Goal: Task Accomplishment & Management: Manage account settings

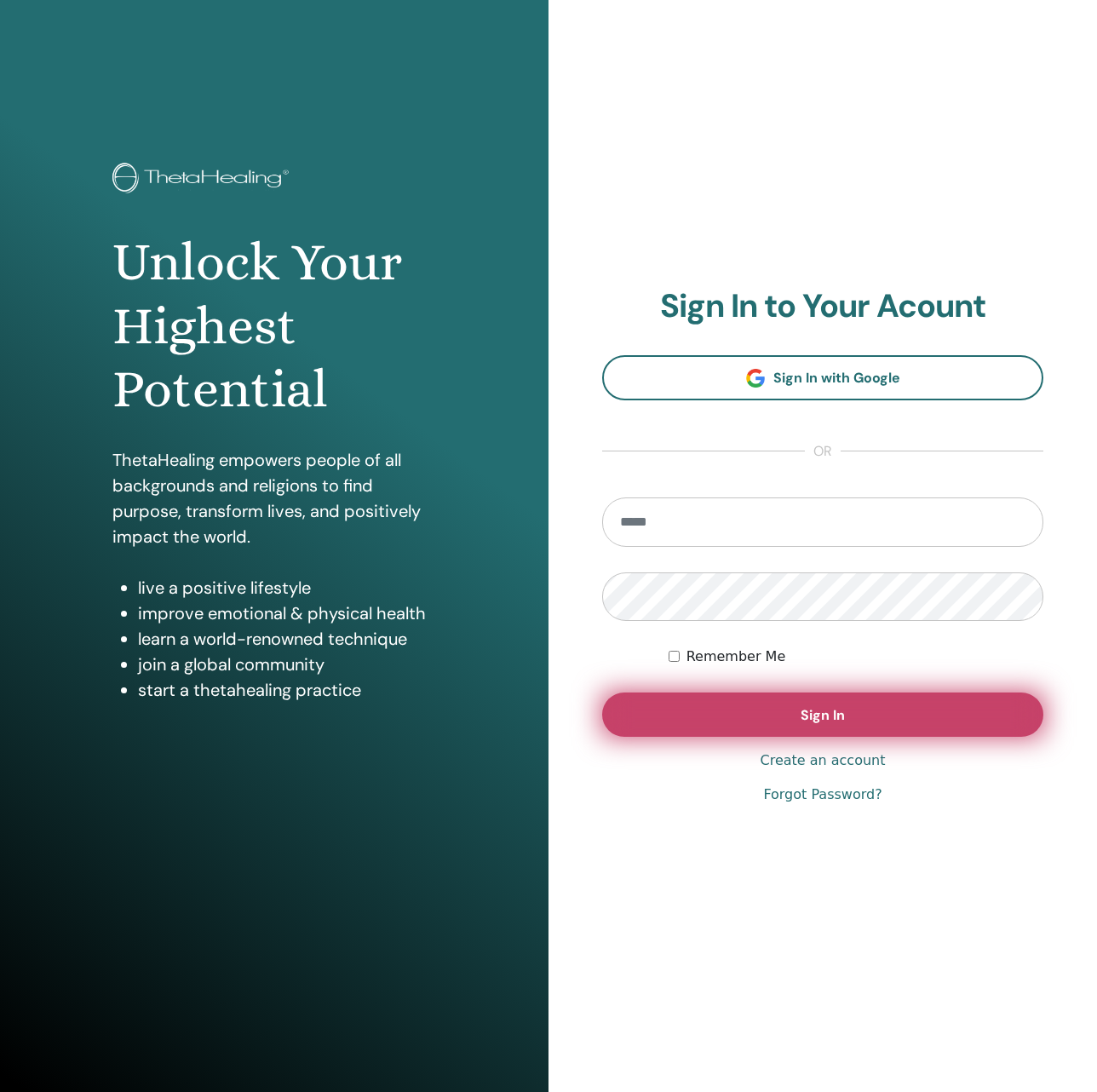
type input "**********"
click at [686, 705] on button "Sign In" at bounding box center [822, 714] width 441 height 44
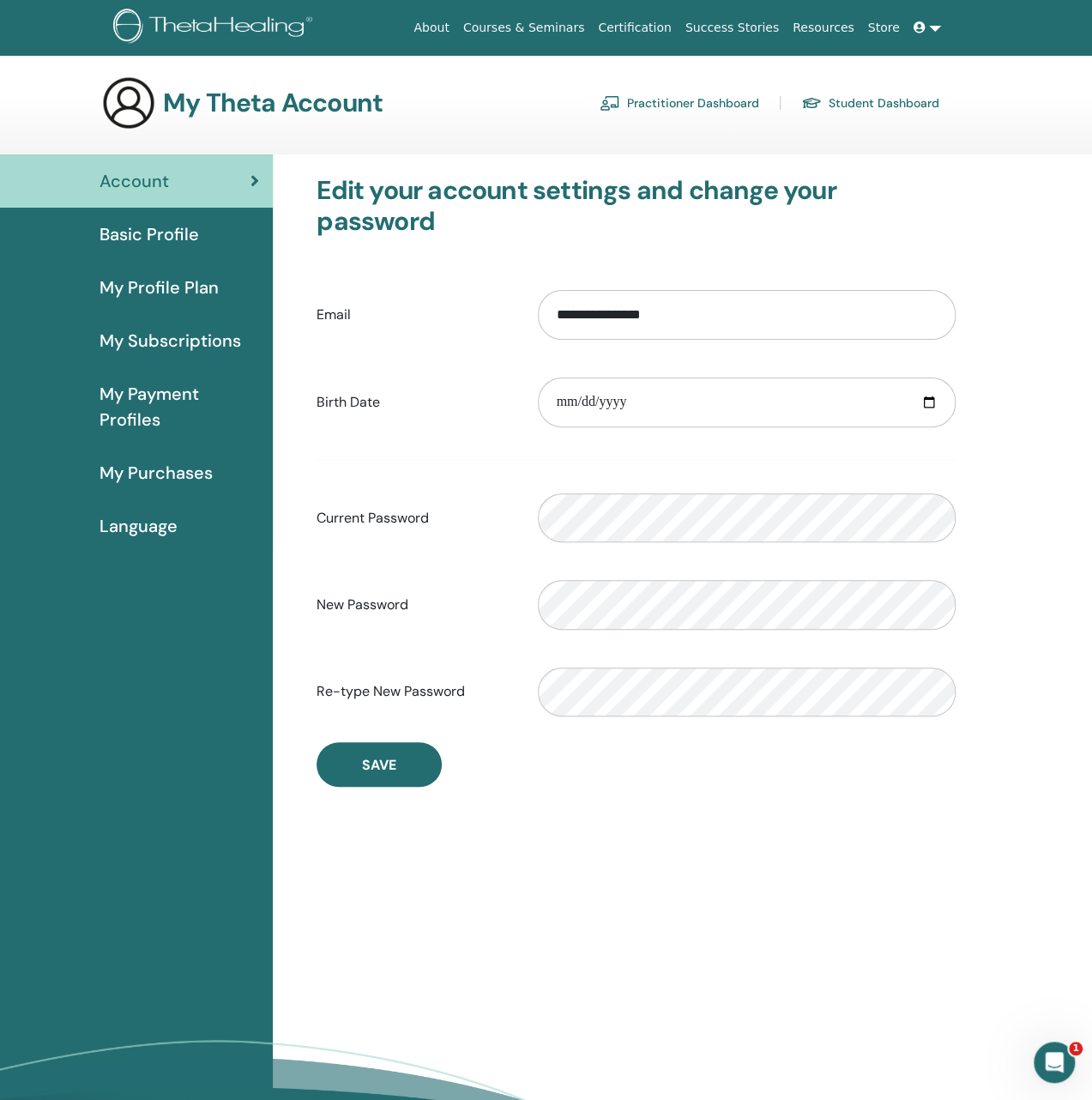
click at [146, 236] on span "Basic Profile" at bounding box center [149, 234] width 100 height 26
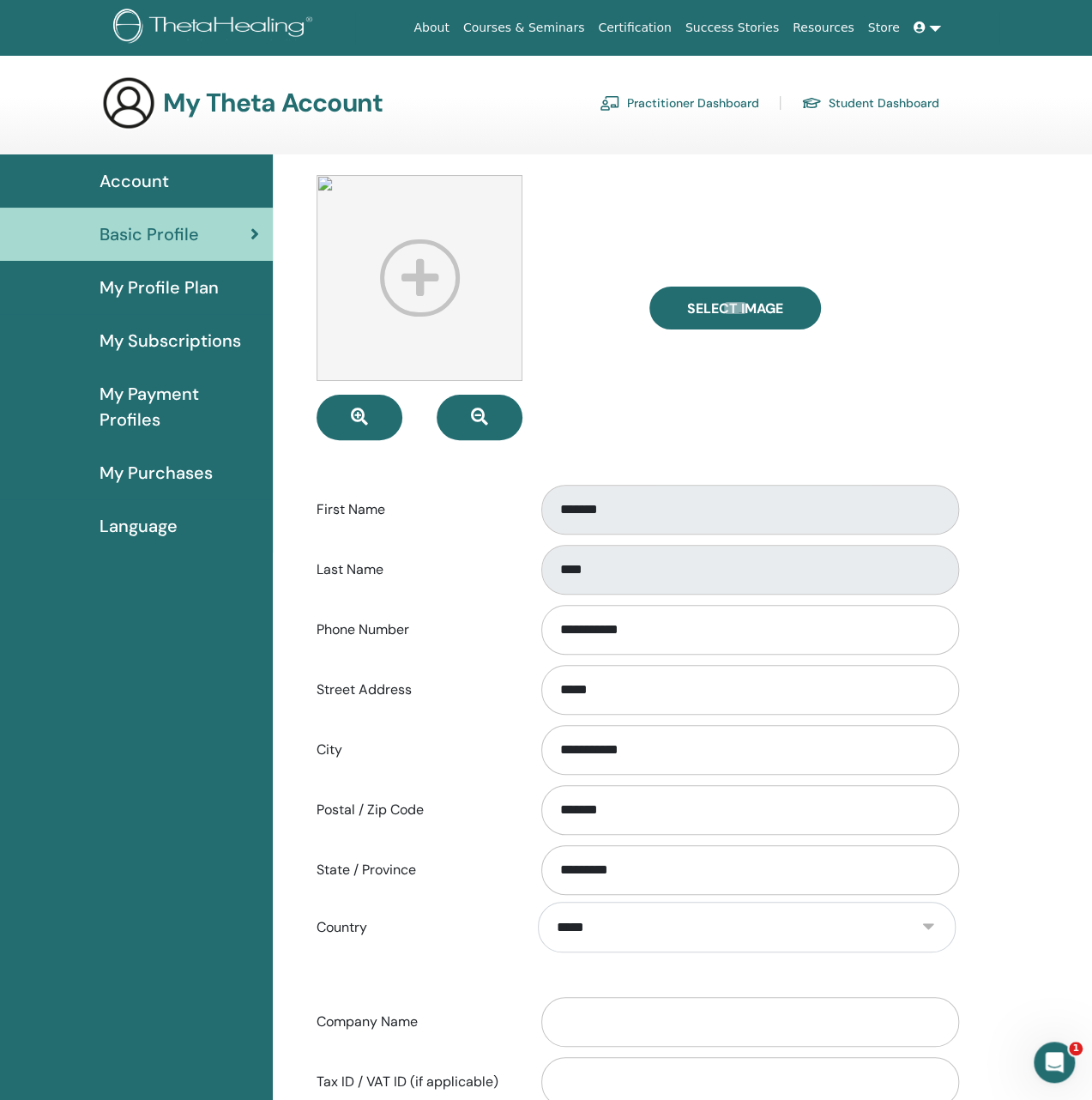
click at [162, 285] on span "My Profile Plan" at bounding box center [159, 287] width 119 height 26
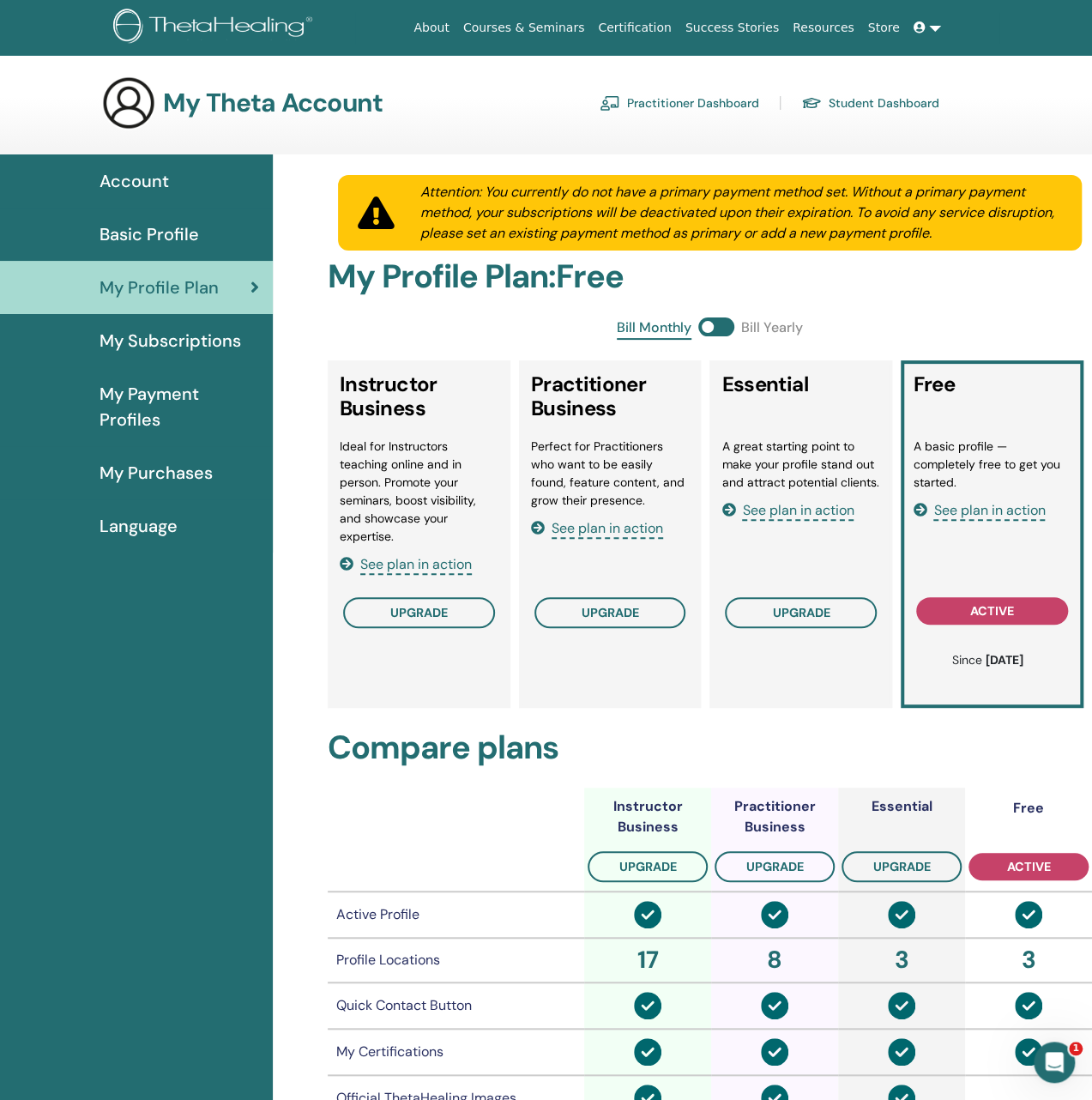
click at [150, 341] on span "My Subscriptions" at bounding box center [170, 341] width 141 height 26
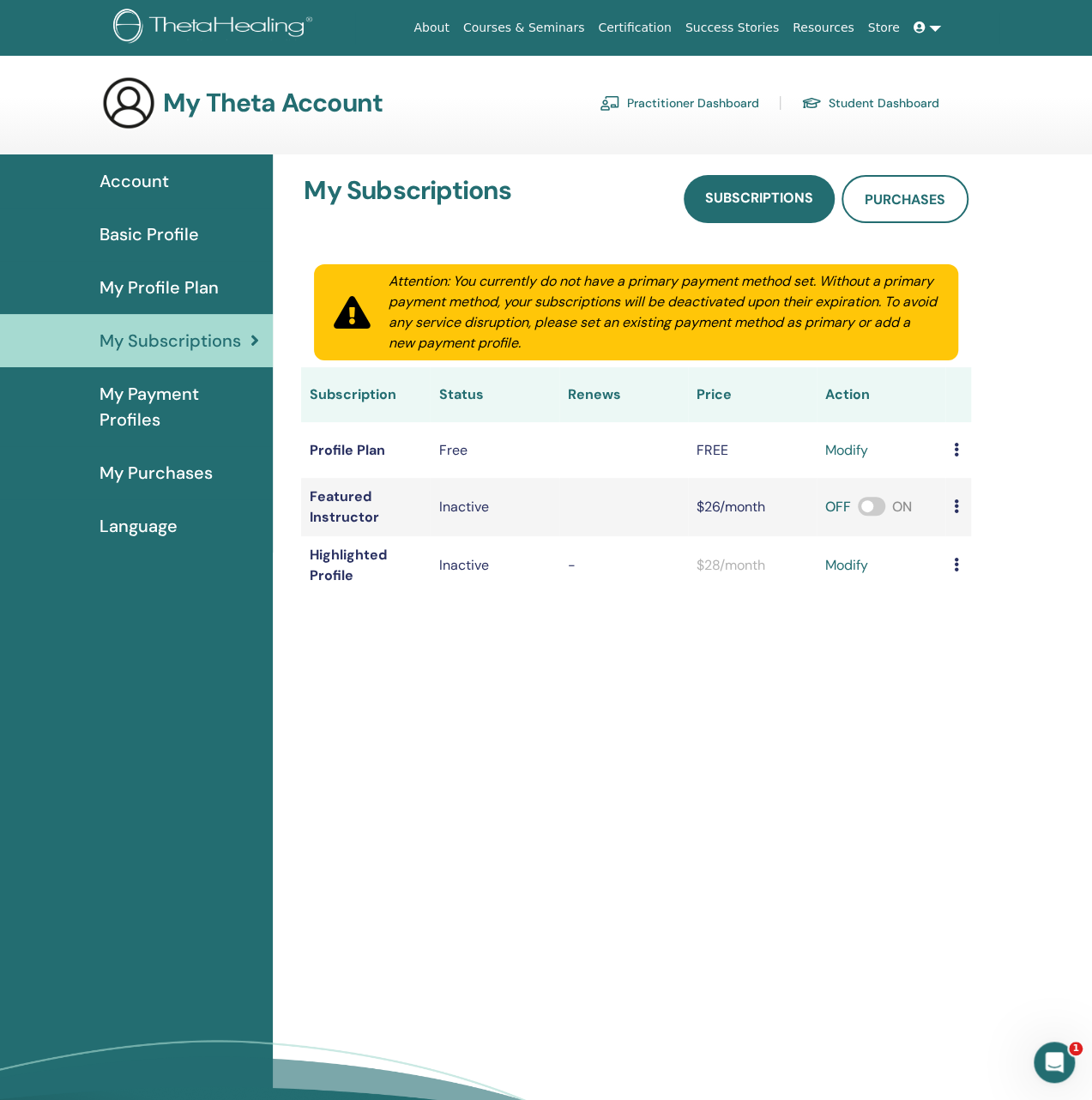
click at [142, 401] on span "My Payment Profiles" at bounding box center [180, 406] width 160 height 51
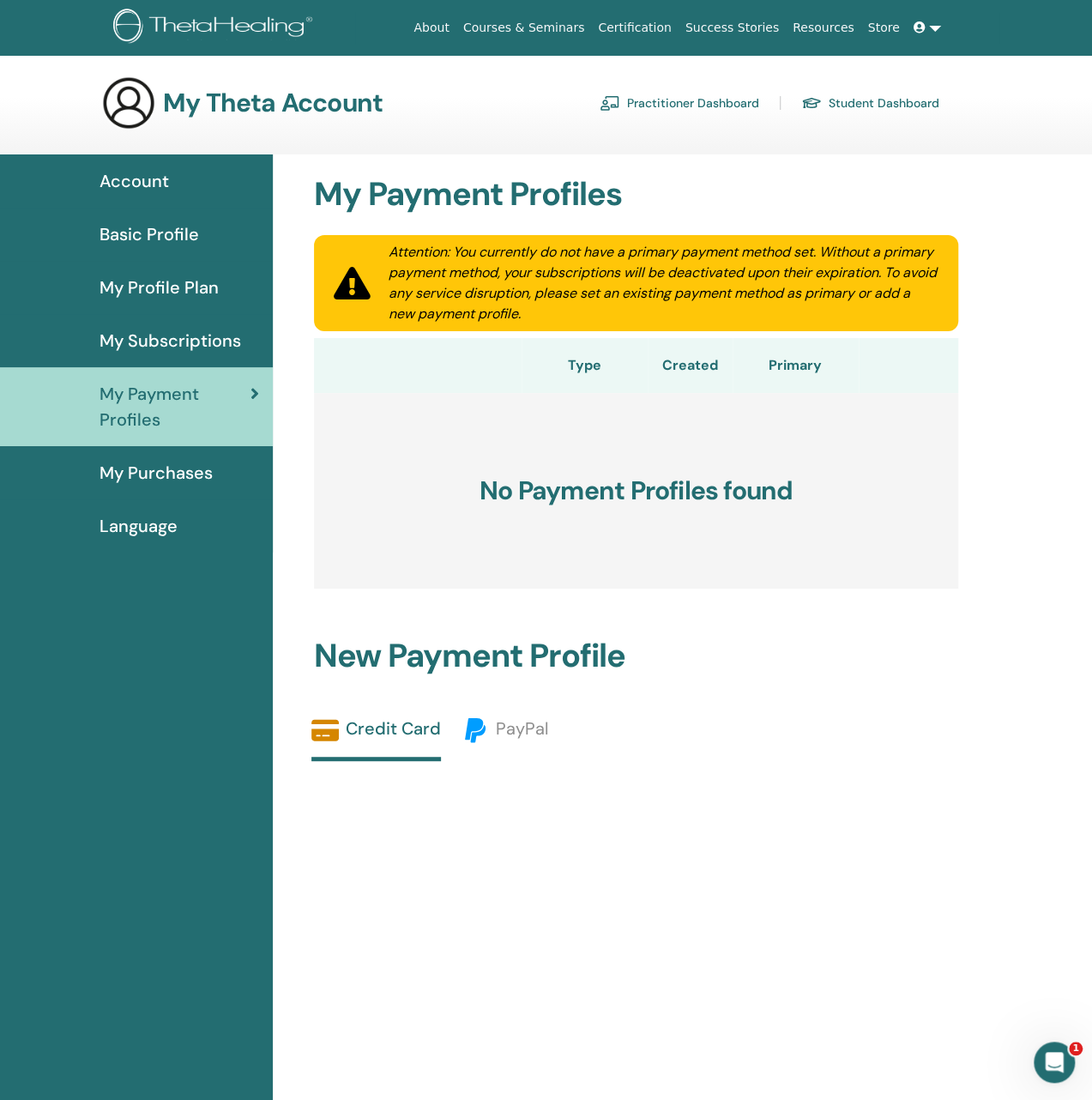
click at [160, 471] on span "My Purchases" at bounding box center [156, 473] width 114 height 26
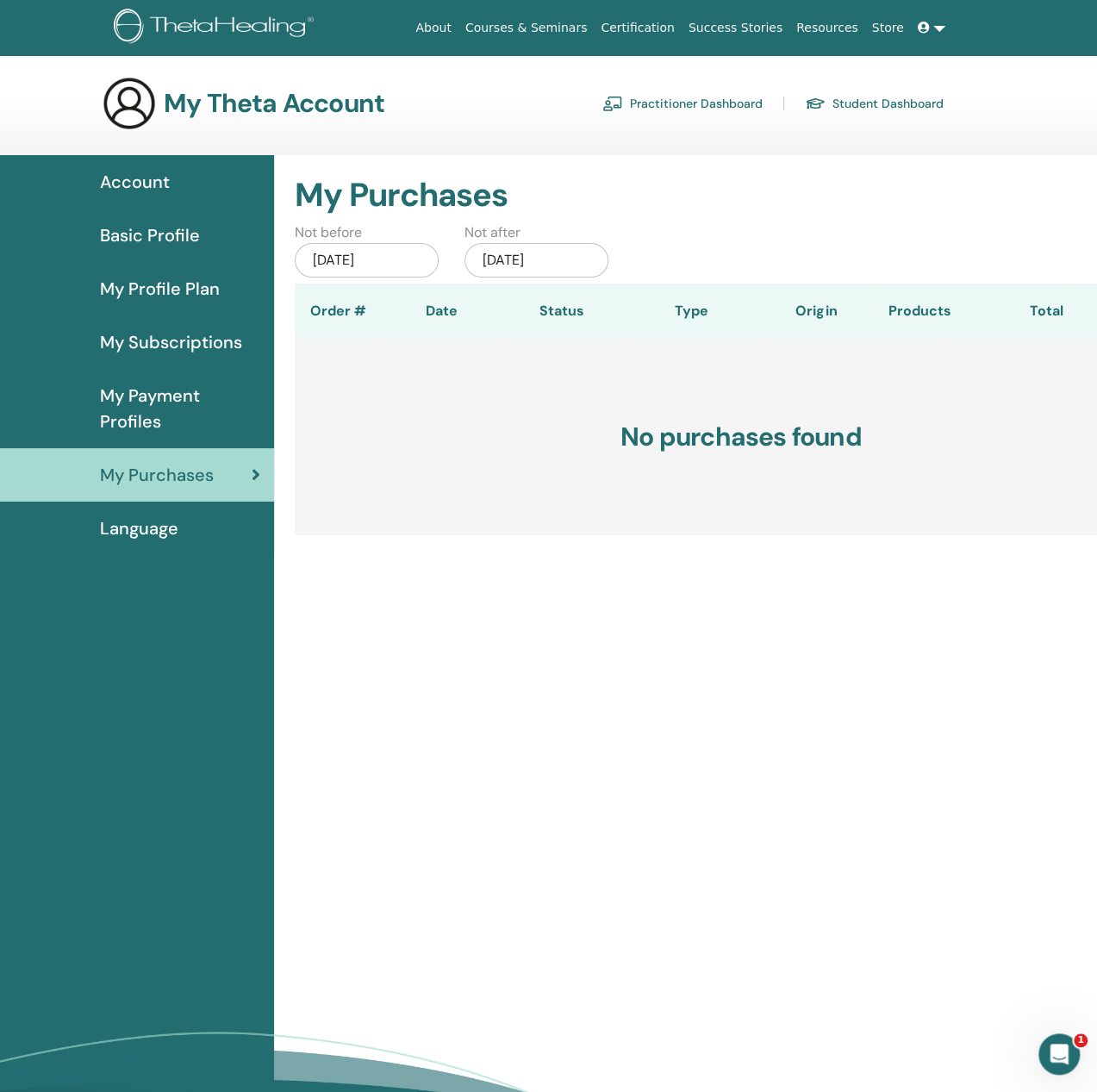
click at [145, 523] on span "Language" at bounding box center [139, 528] width 78 height 26
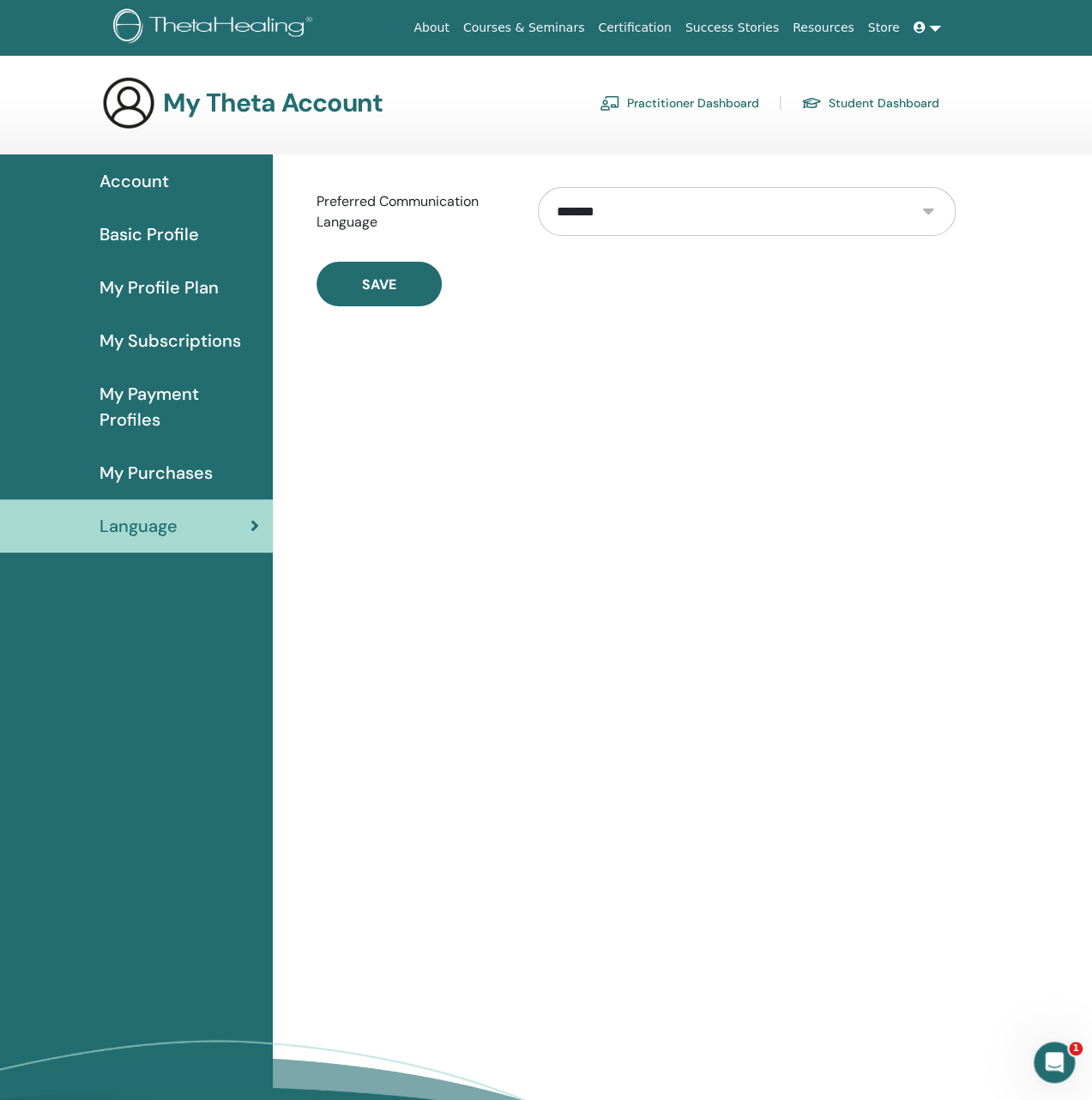
click at [153, 187] on span "Account" at bounding box center [134, 181] width 69 height 26
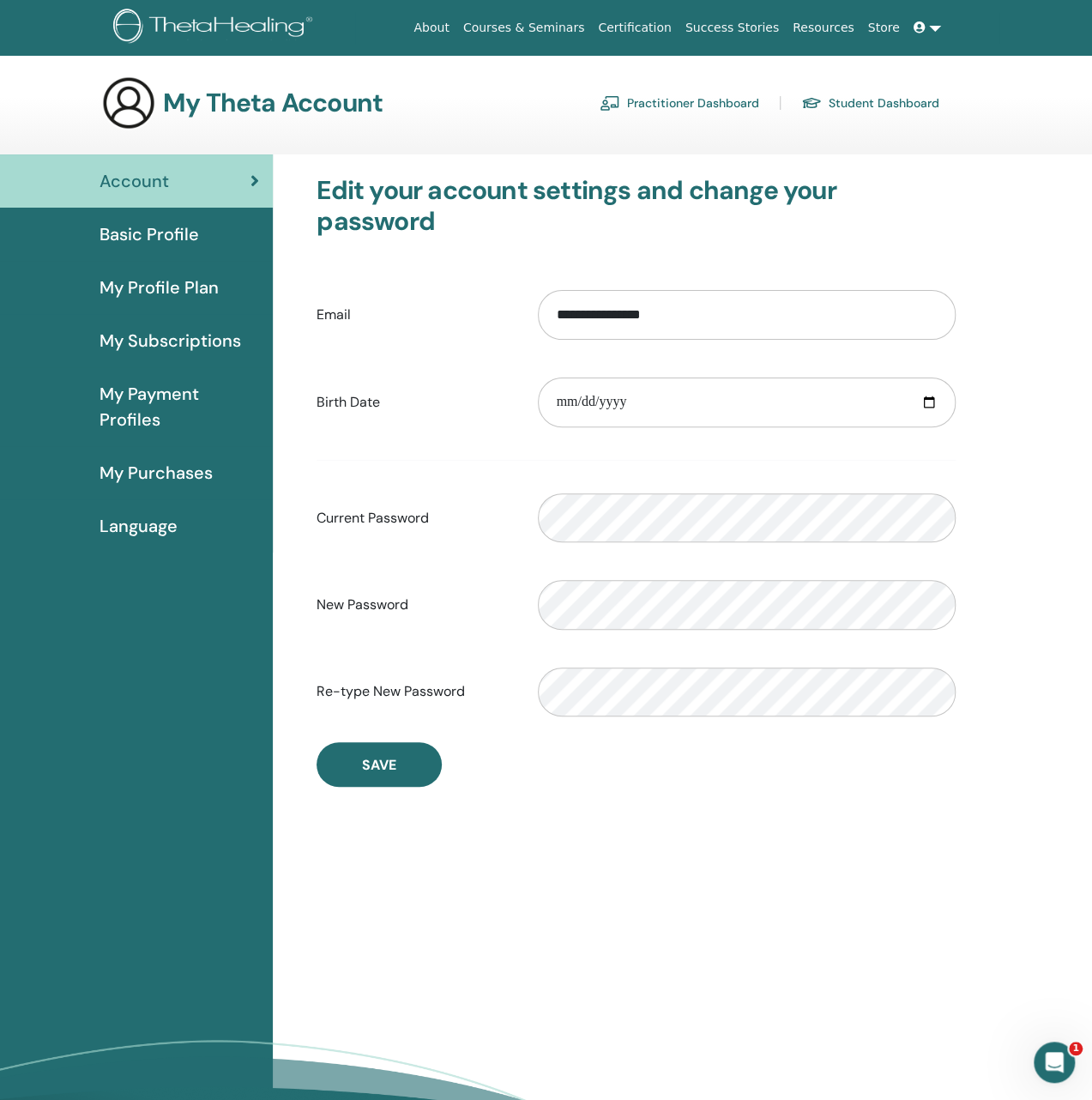
click at [868, 105] on link "Student Dashboard" at bounding box center [870, 103] width 138 height 28
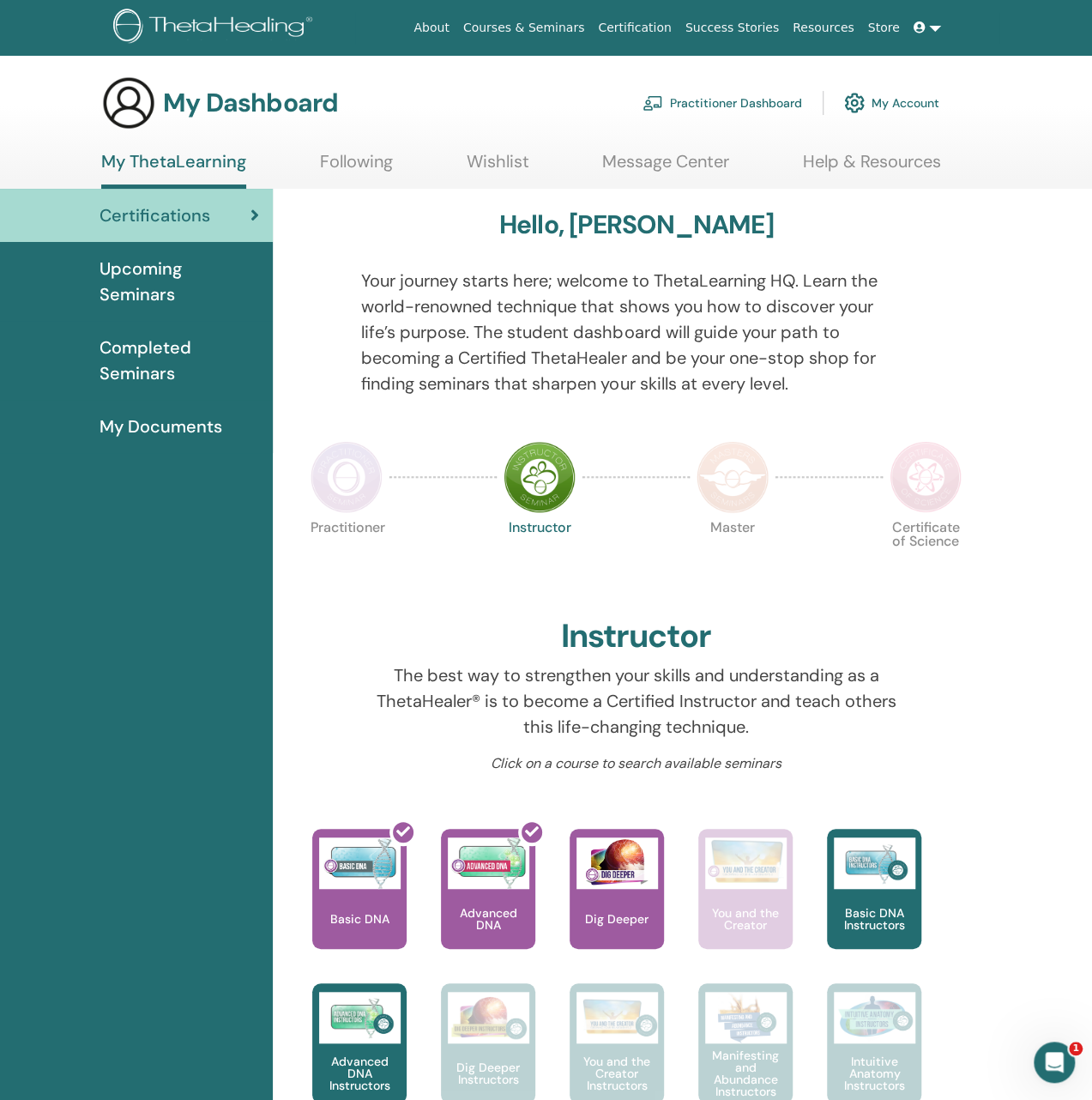
click at [894, 104] on link "My Account" at bounding box center [892, 103] width 95 height 38
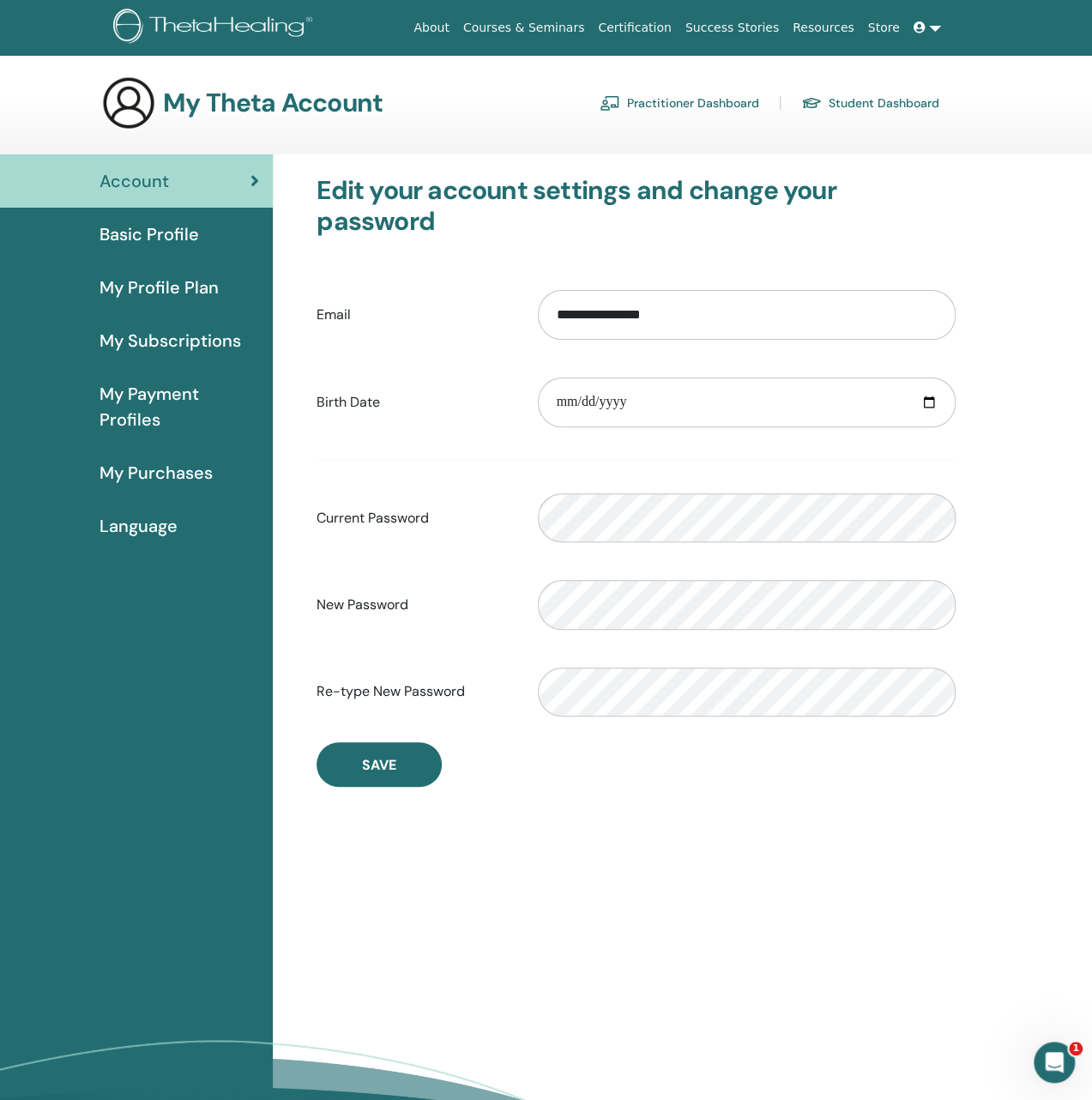
click at [141, 238] on span "Basic Profile" at bounding box center [149, 234] width 100 height 26
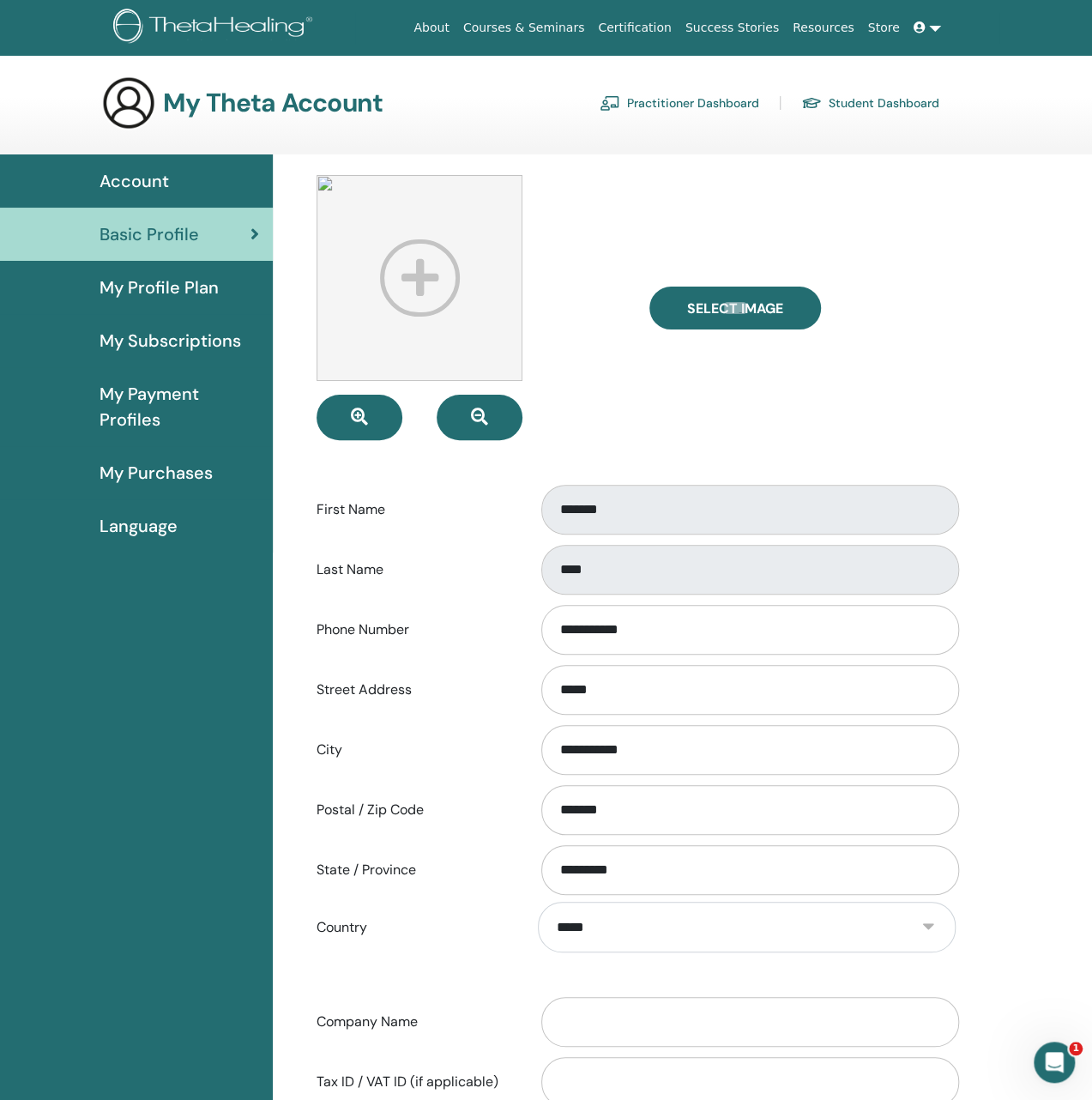
click at [142, 292] on span "My Profile Plan" at bounding box center [159, 287] width 119 height 26
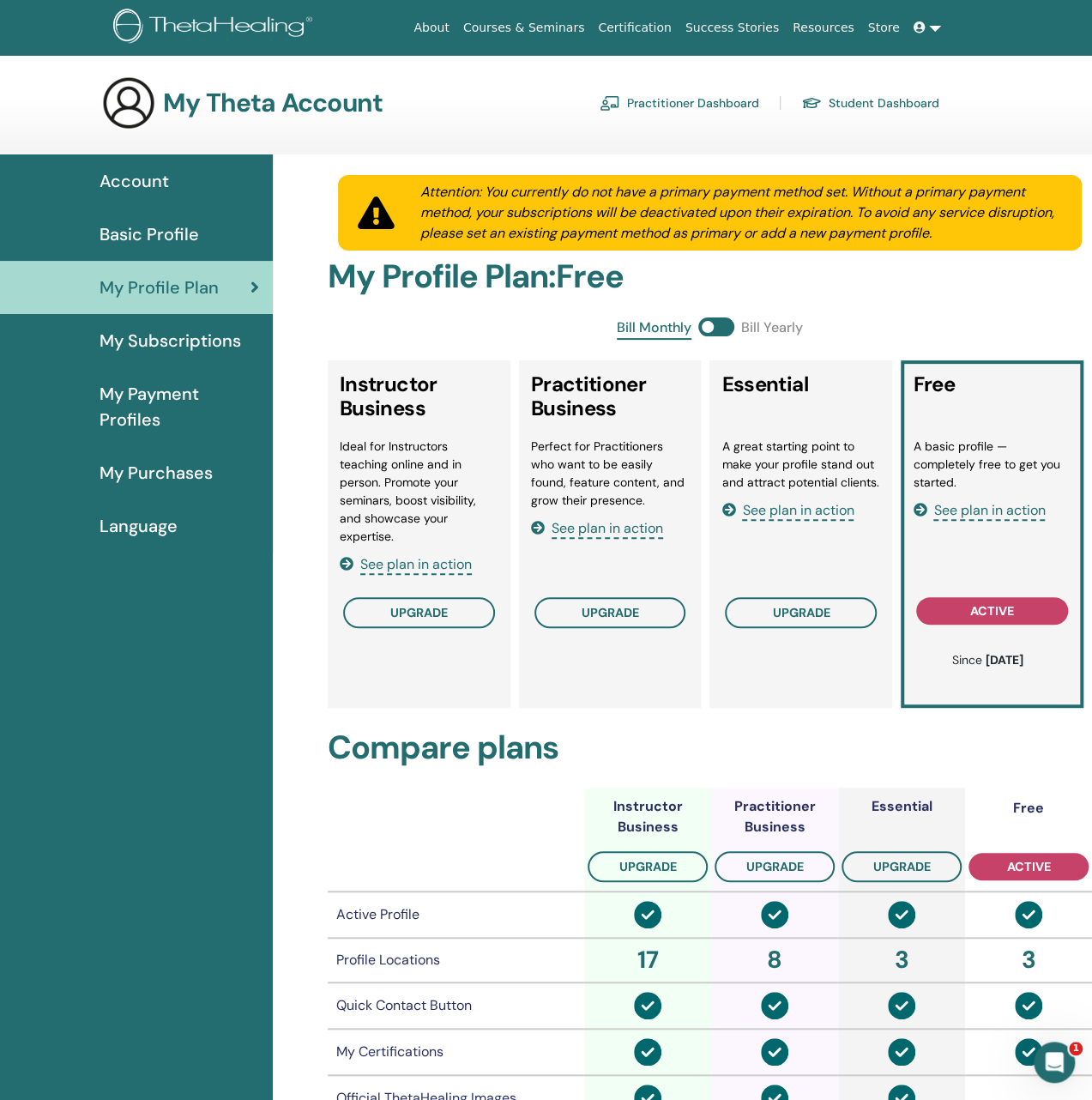
click at [149, 232] on span "Basic Profile" at bounding box center [149, 234] width 100 height 26
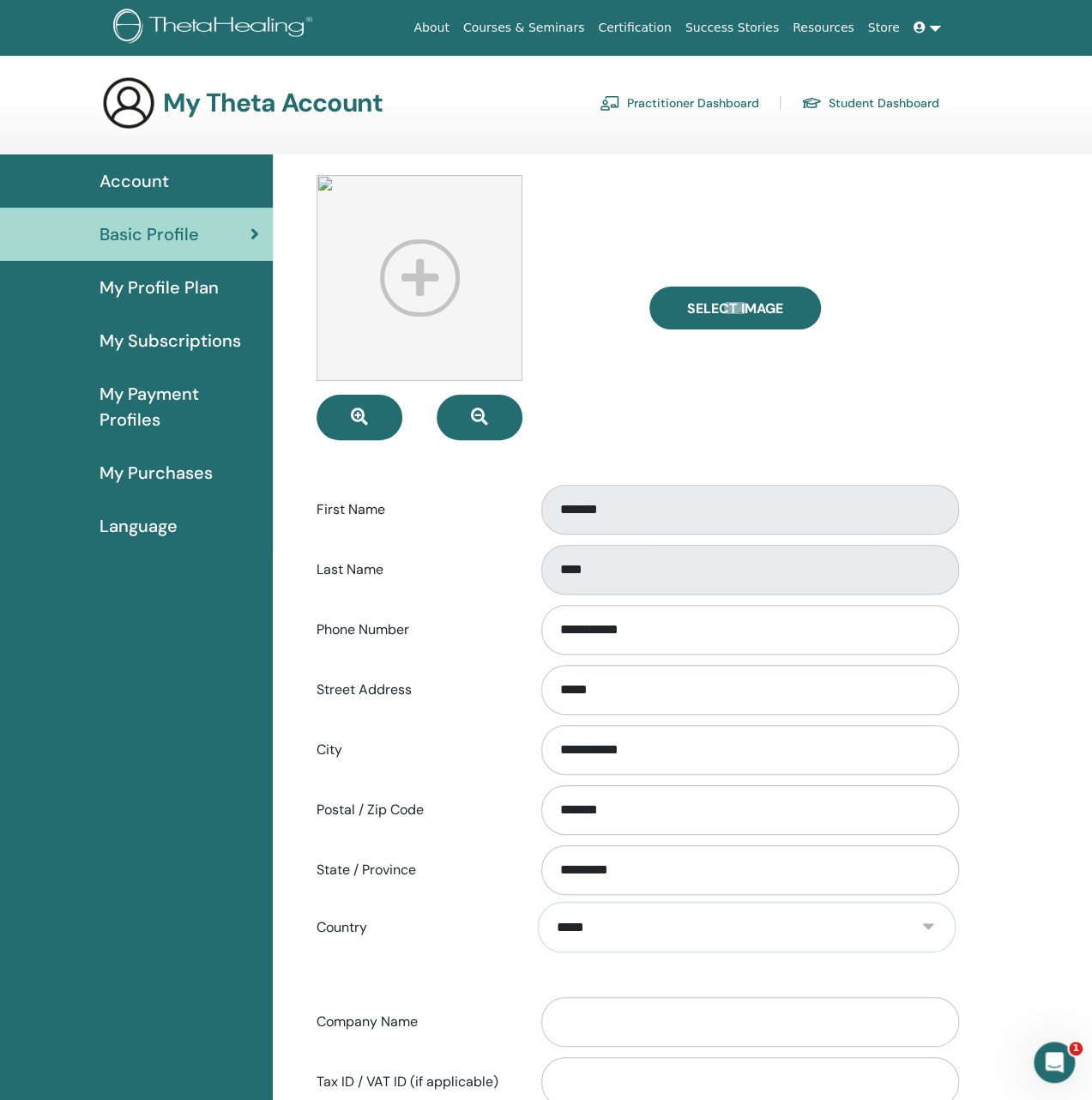
click at [897, 103] on link "Student Dashboard" at bounding box center [870, 103] width 138 height 28
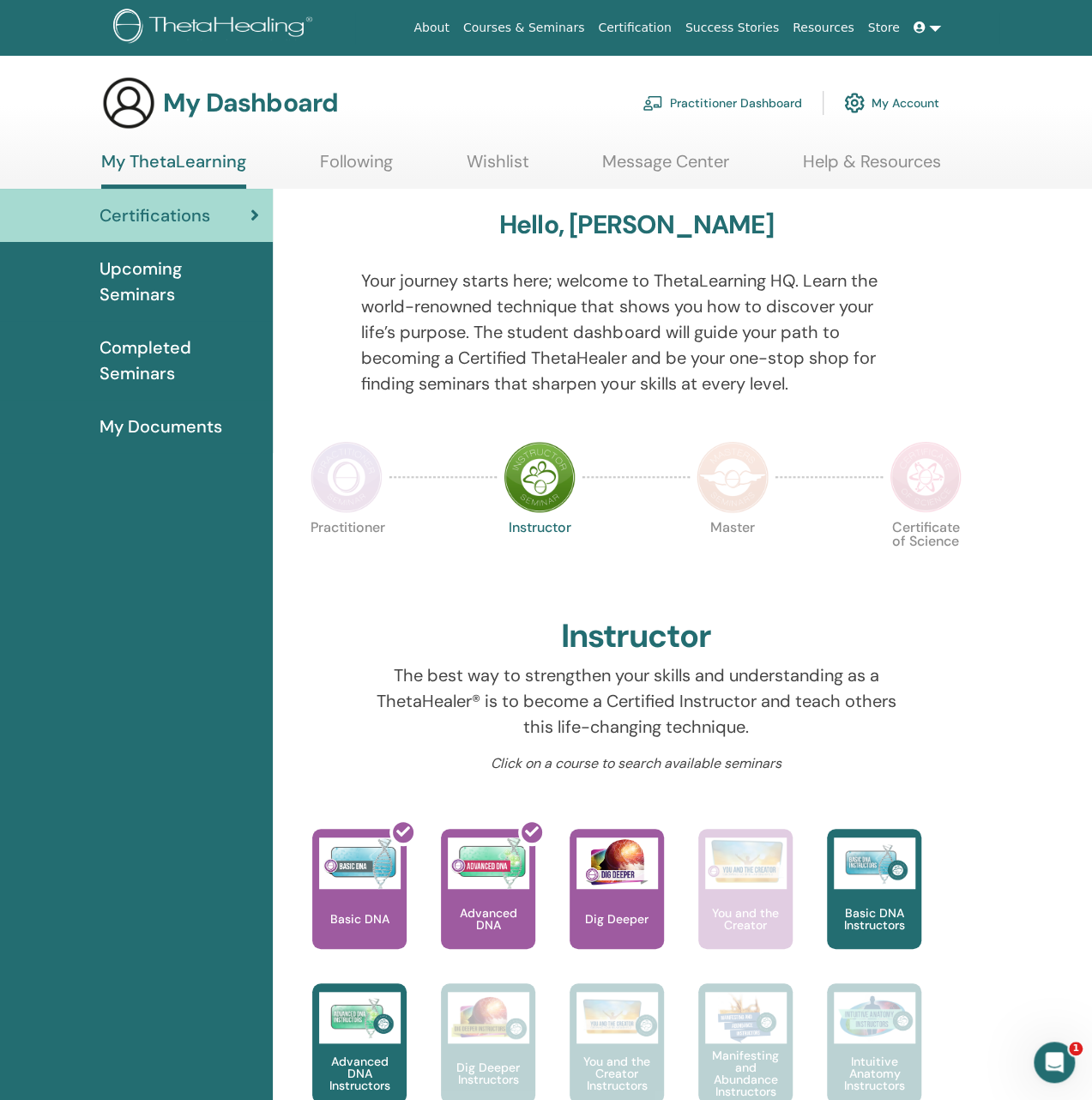
click at [705, 101] on link "Practitioner Dashboard" at bounding box center [723, 103] width 160 height 38
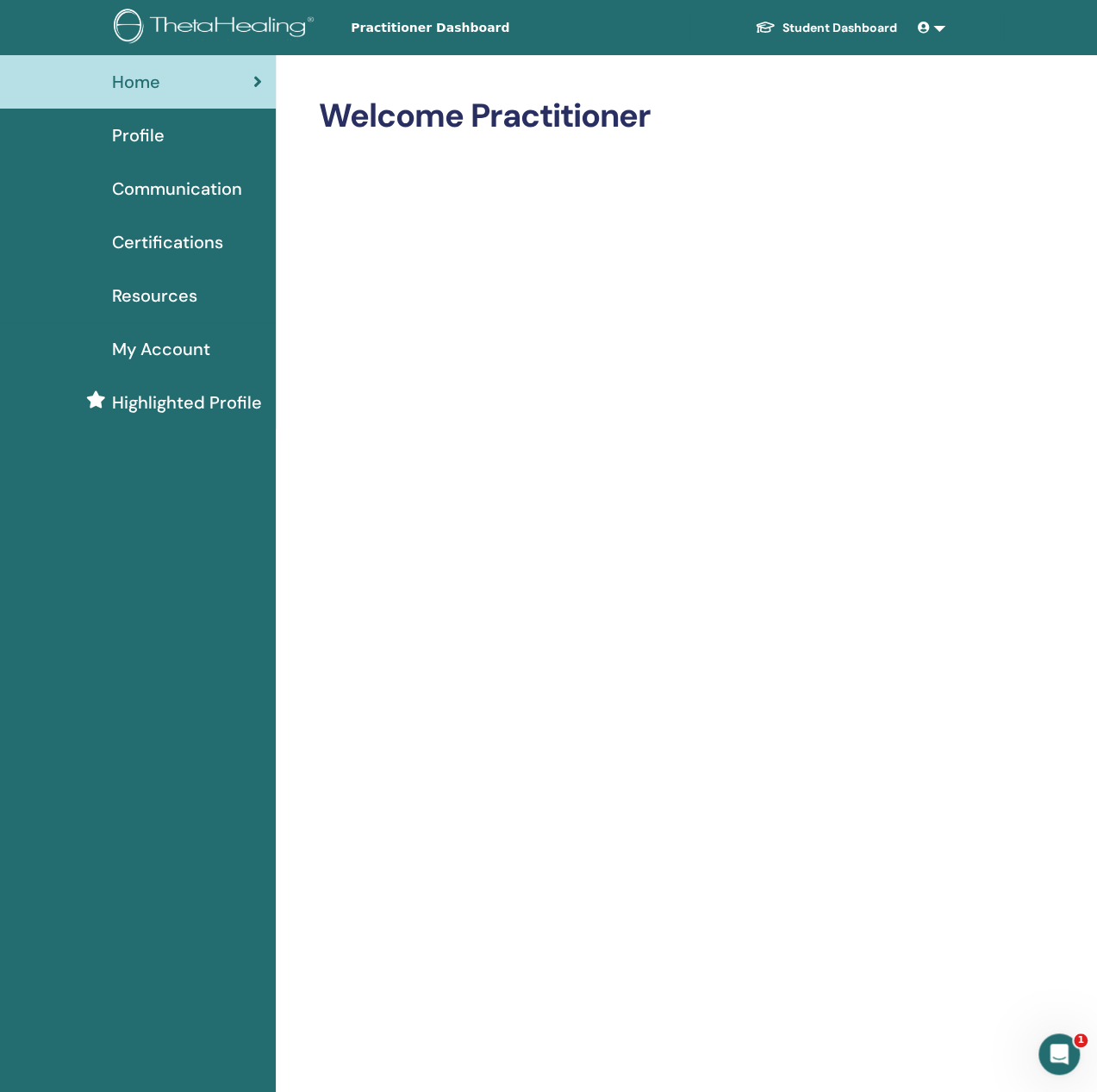
click at [931, 24] on span at bounding box center [925, 28] width 16 height 14
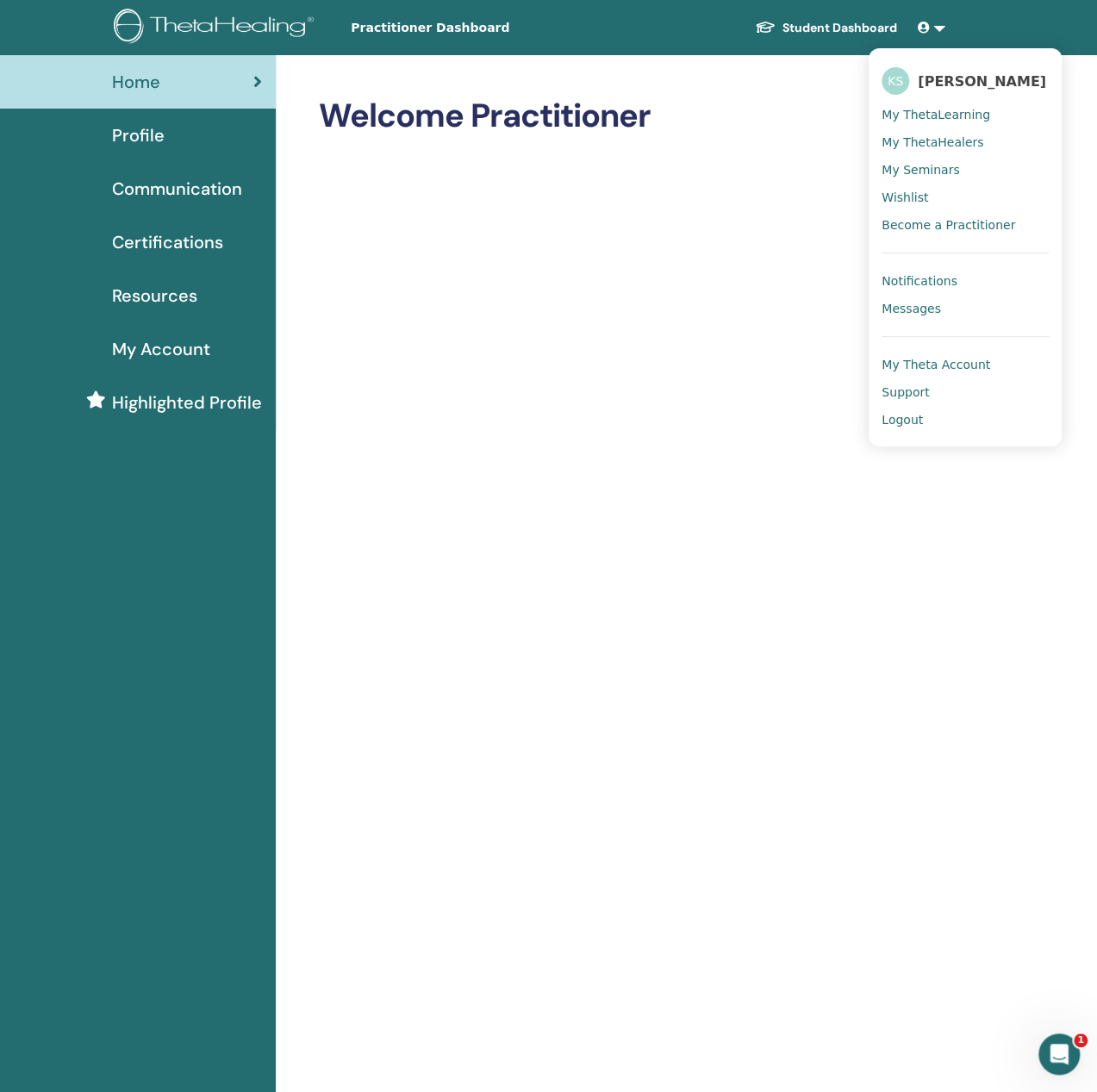
click at [904, 364] on span "My Theta Account" at bounding box center [936, 364] width 109 height 16
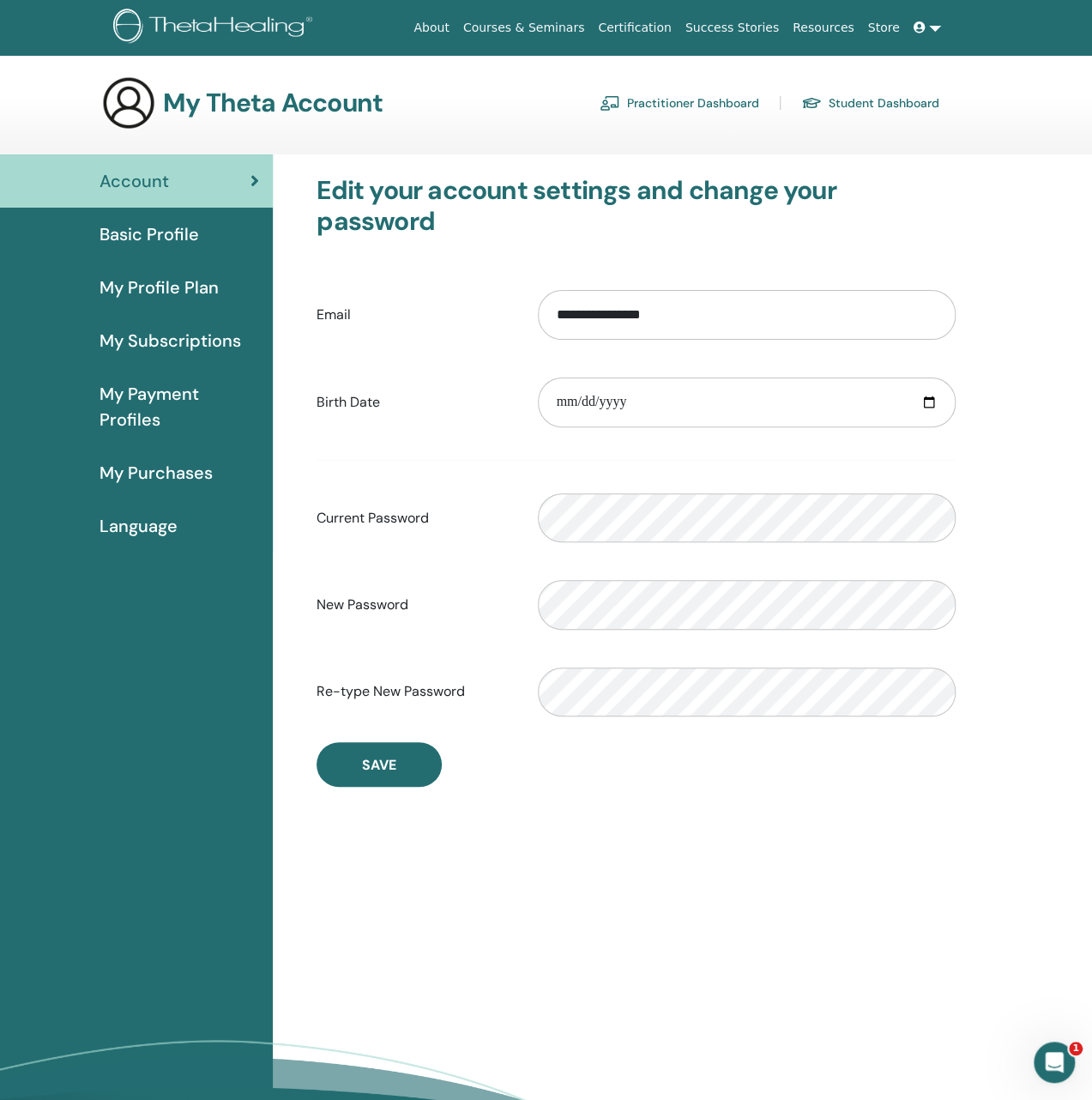
click at [144, 234] on span "Basic Profile" at bounding box center [149, 234] width 100 height 26
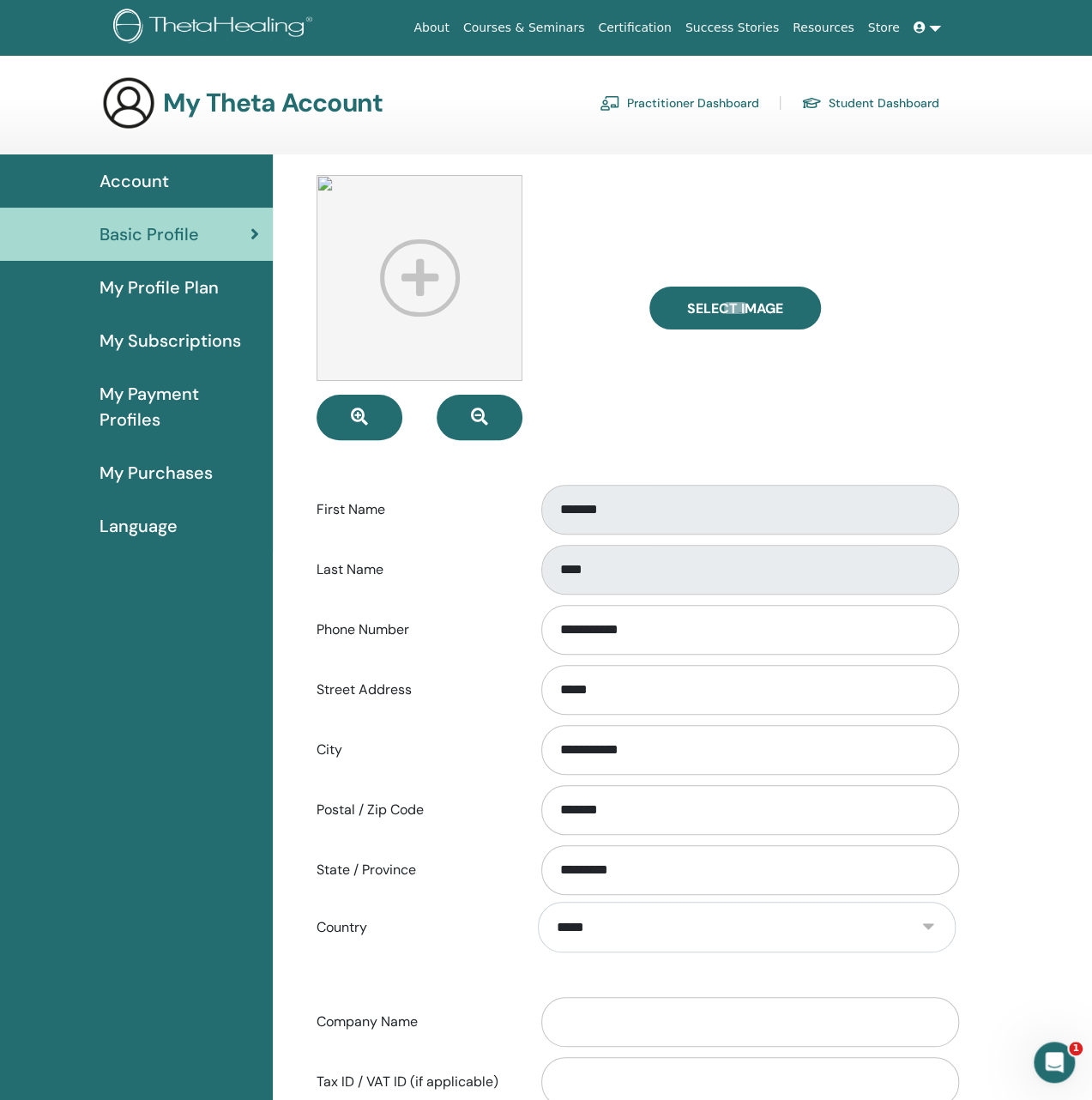
click at [167, 286] on span "My Profile Plan" at bounding box center [159, 287] width 119 height 26
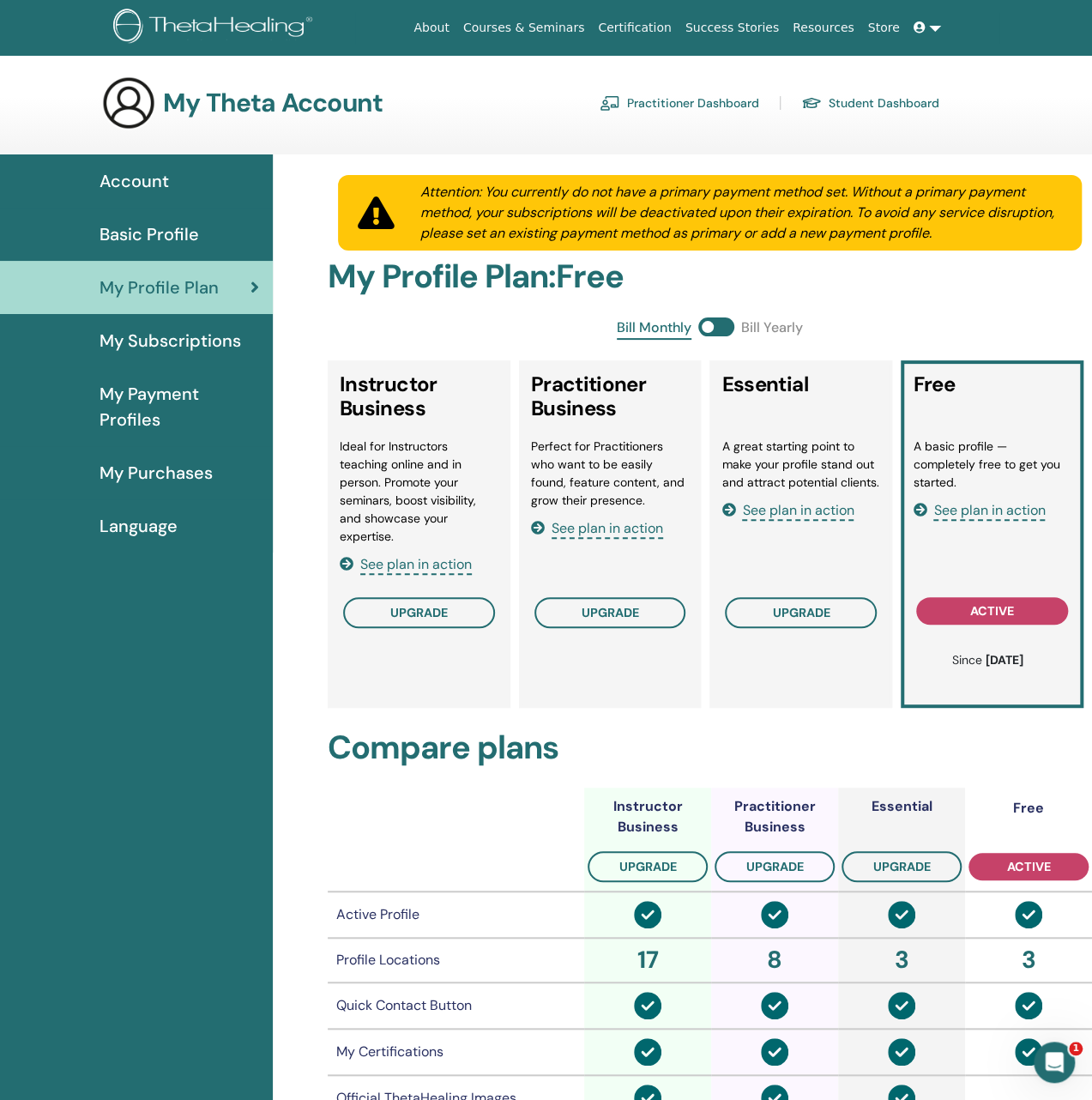
click at [966, 508] on span "See plan in action" at bounding box center [989, 510] width 112 height 20
click at [923, 27] on icon at bounding box center [919, 28] width 12 height 12
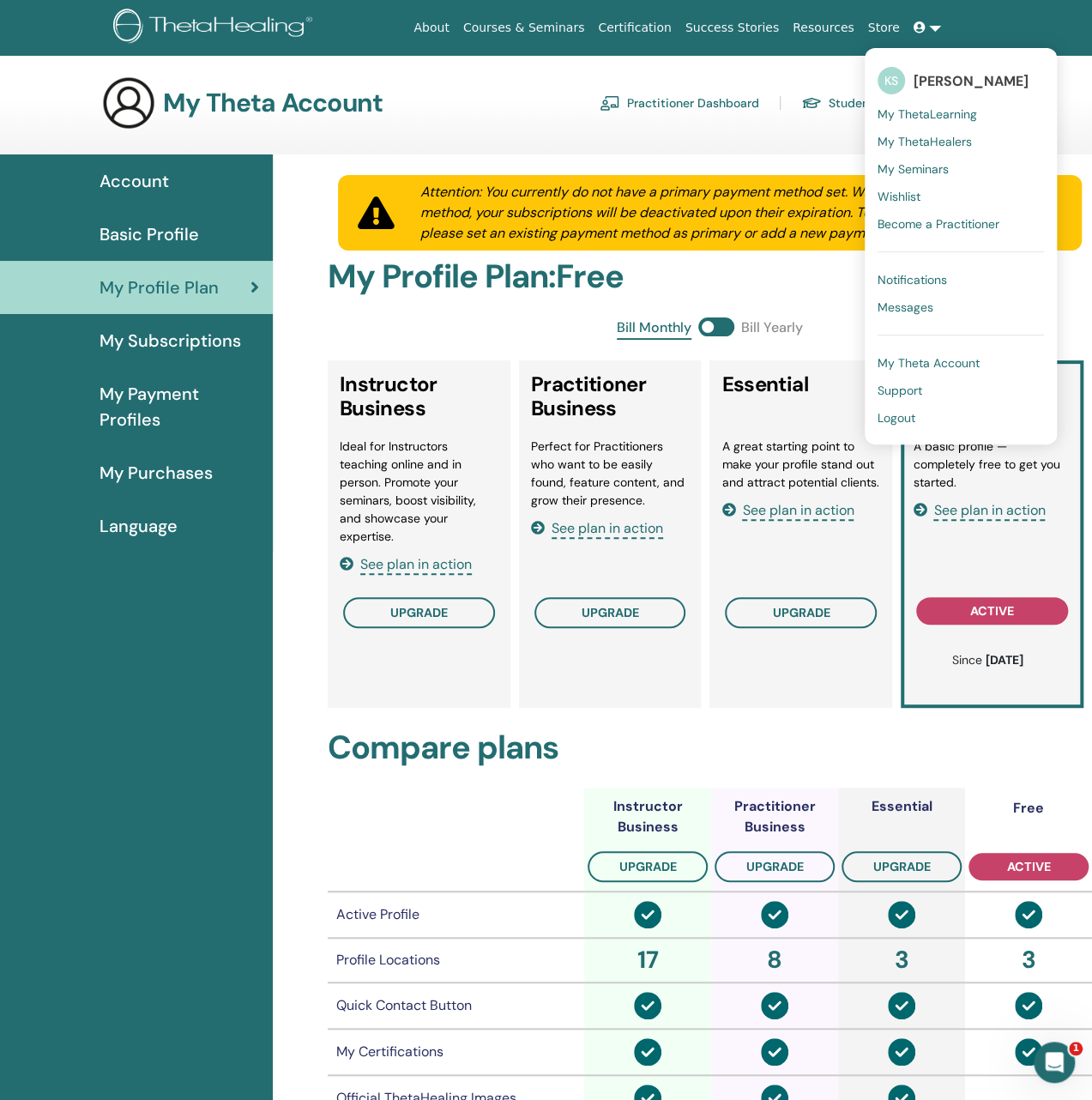
click at [942, 69] on link "KS Kouichi Seki" at bounding box center [961, 80] width 167 height 39
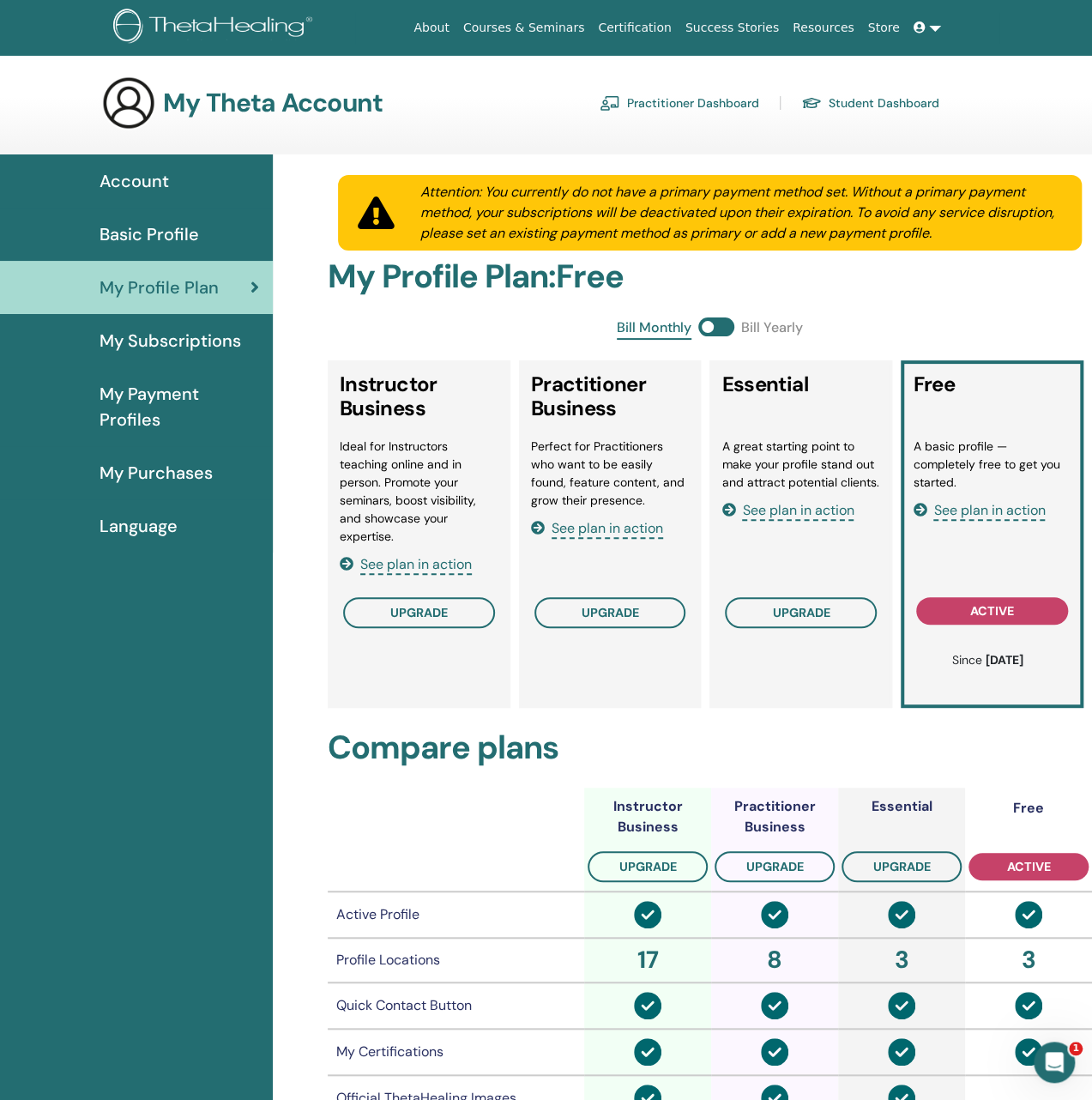
click at [918, 33] on icon at bounding box center [919, 28] width 12 height 12
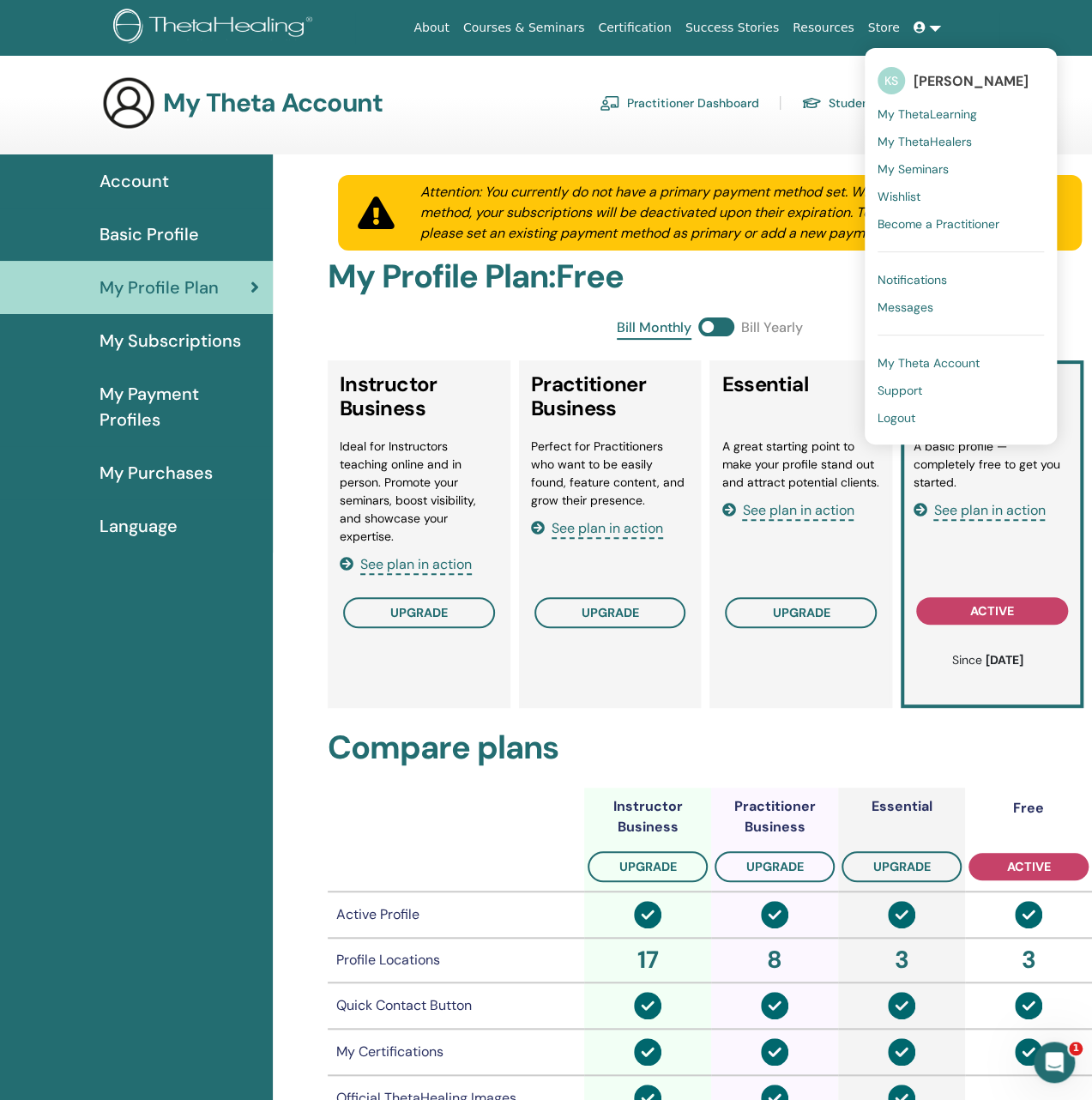
click at [890, 70] on span "KS" at bounding box center [892, 81] width 28 height 28
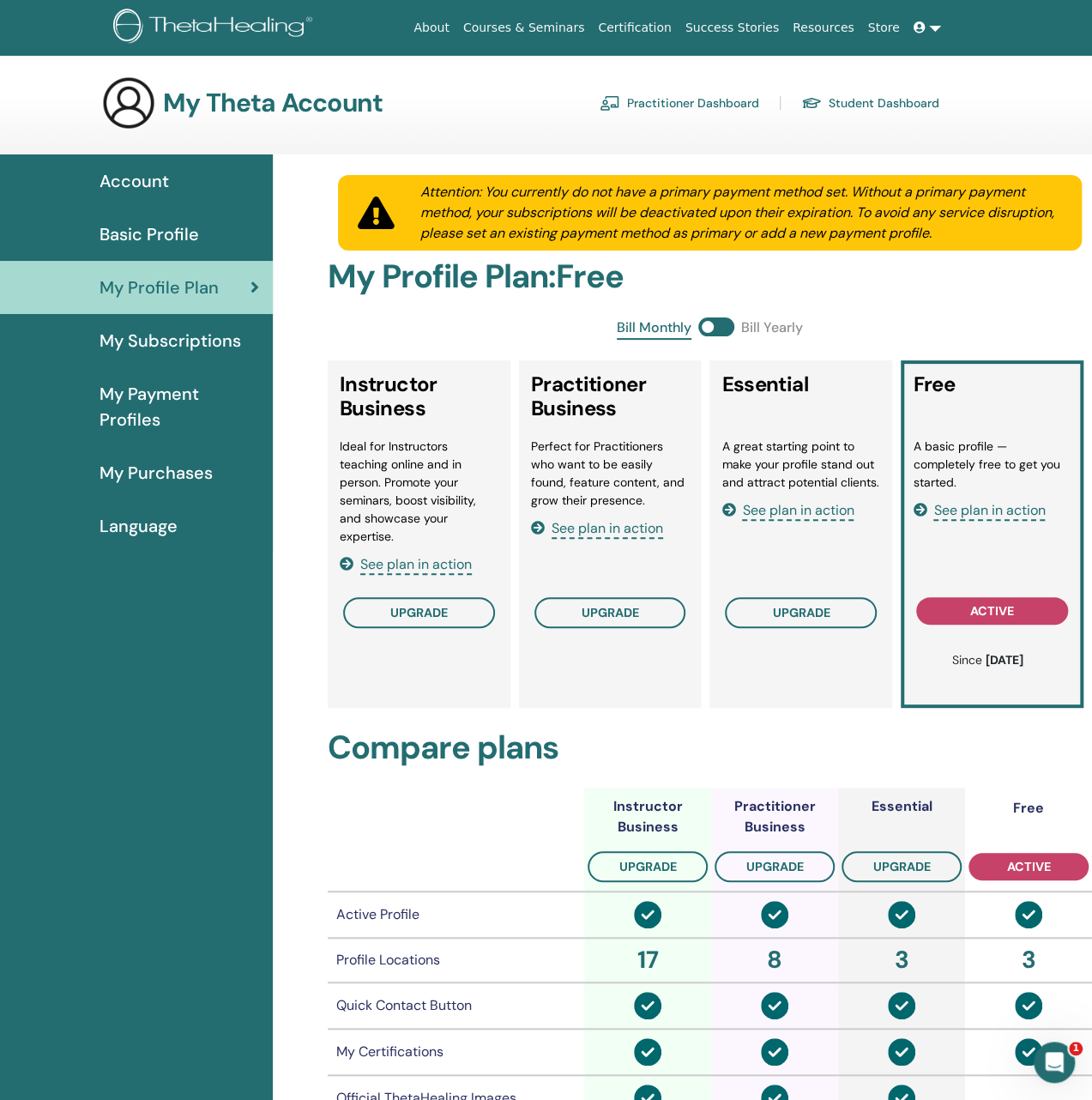
click at [922, 21] on span at bounding box center [921, 28] width 16 height 14
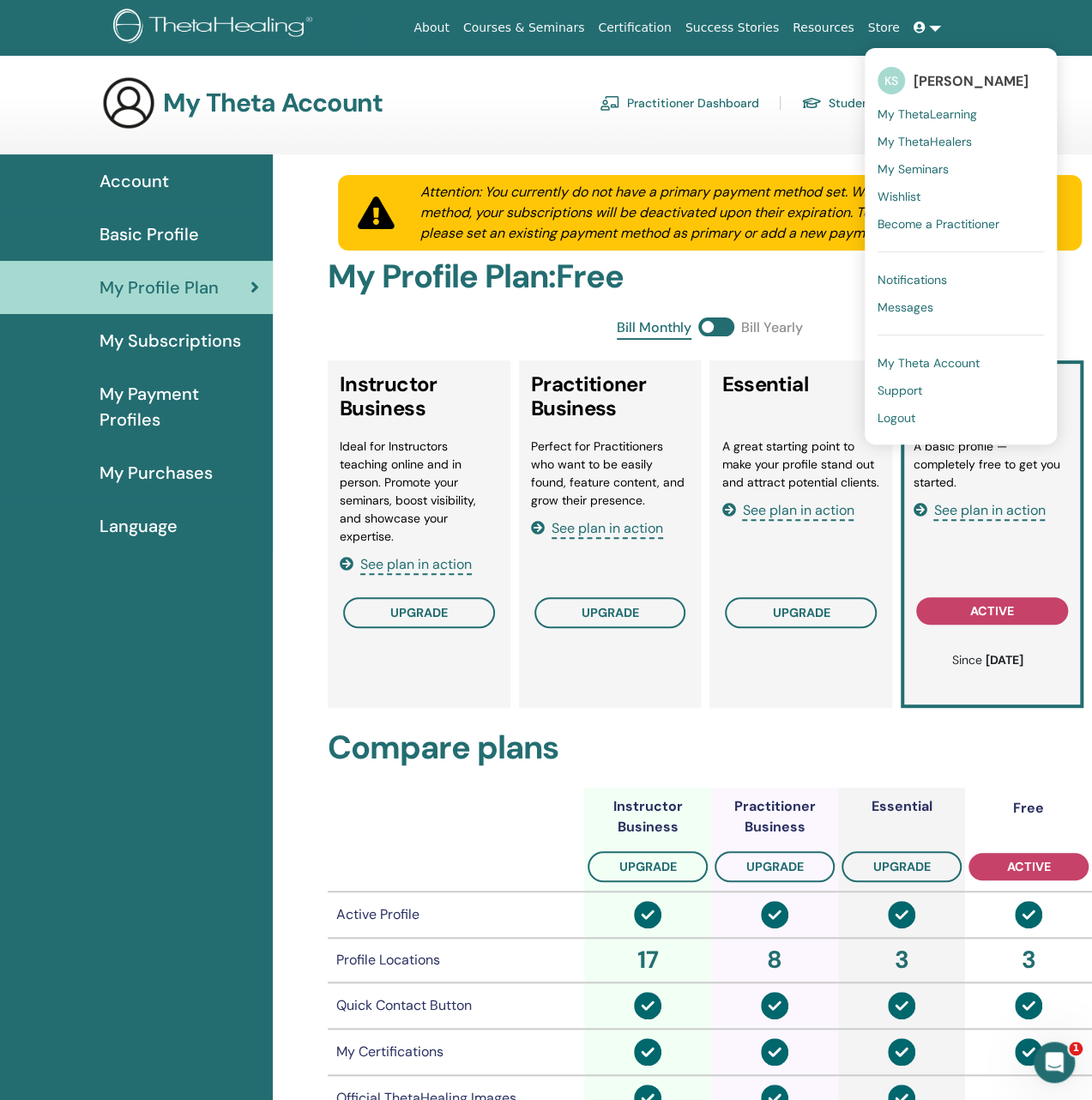
click at [912, 112] on span "My ThetaLearning" at bounding box center [927, 115] width 100 height 16
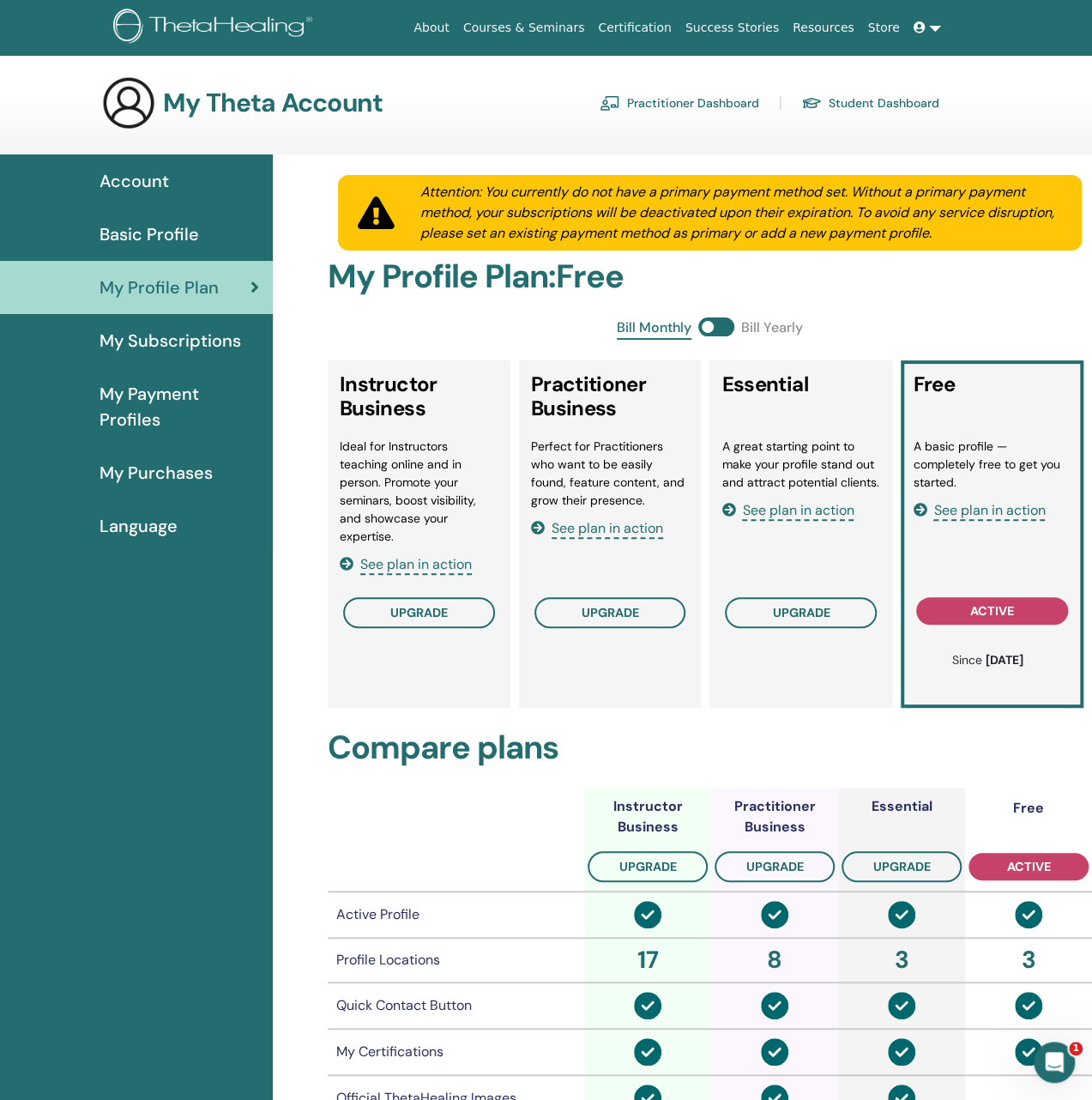
click at [925, 23] on icon at bounding box center [919, 28] width 12 height 12
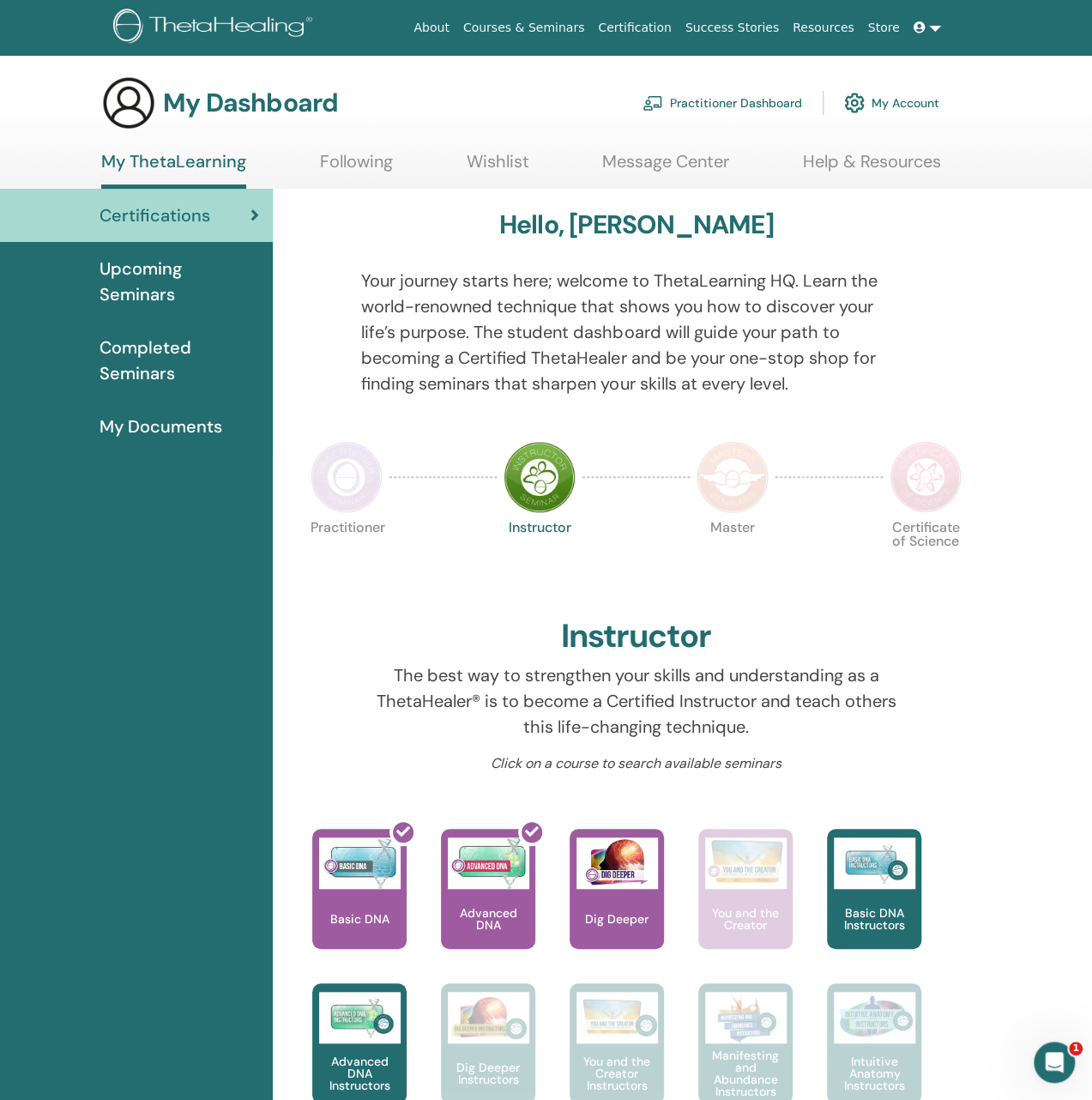
click at [925, 23] on icon at bounding box center [919, 28] width 12 height 12
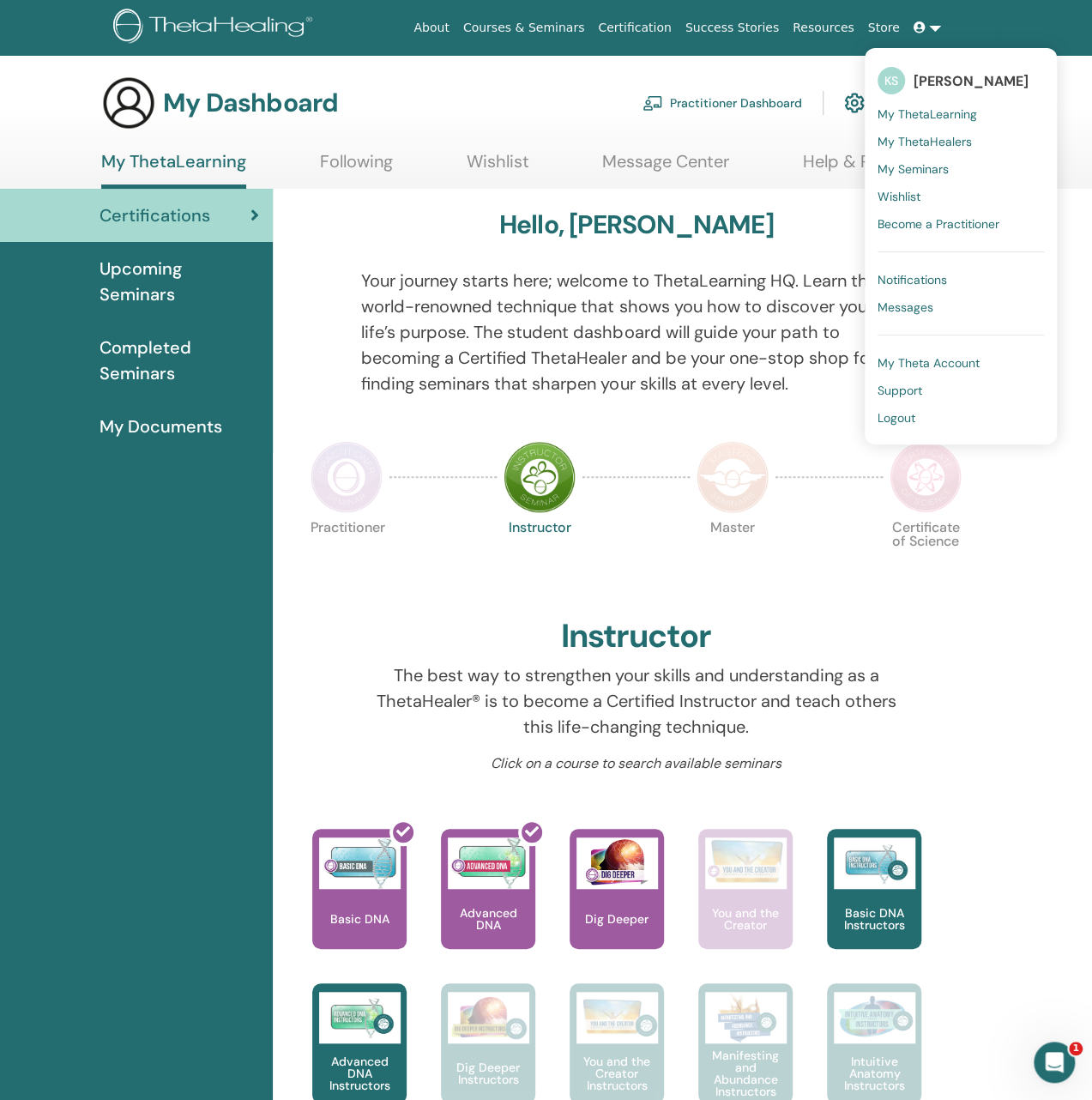
click at [911, 198] on span "Wishlist" at bounding box center [899, 197] width 43 height 16
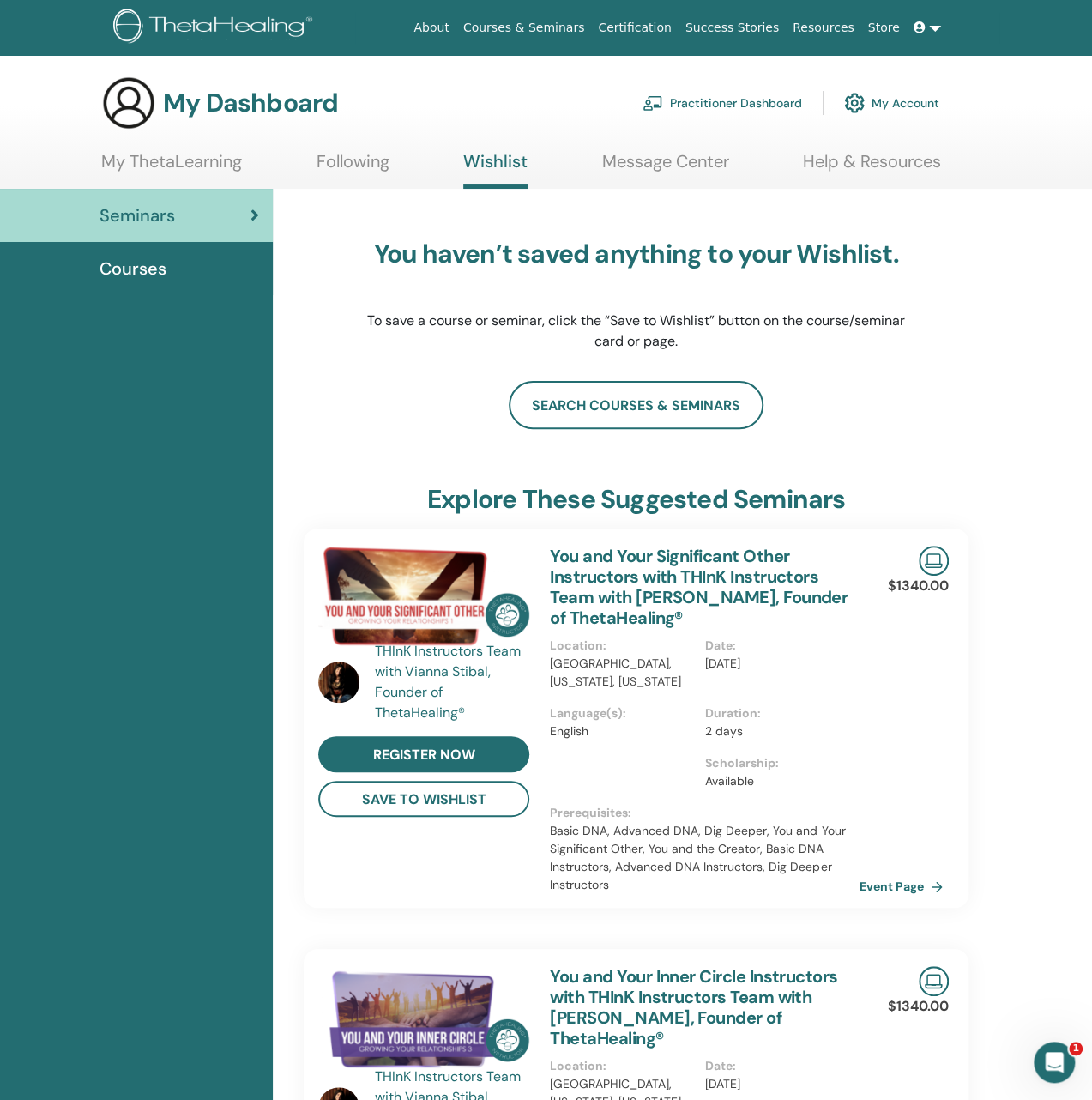
click at [925, 29] on span at bounding box center [921, 28] width 16 height 14
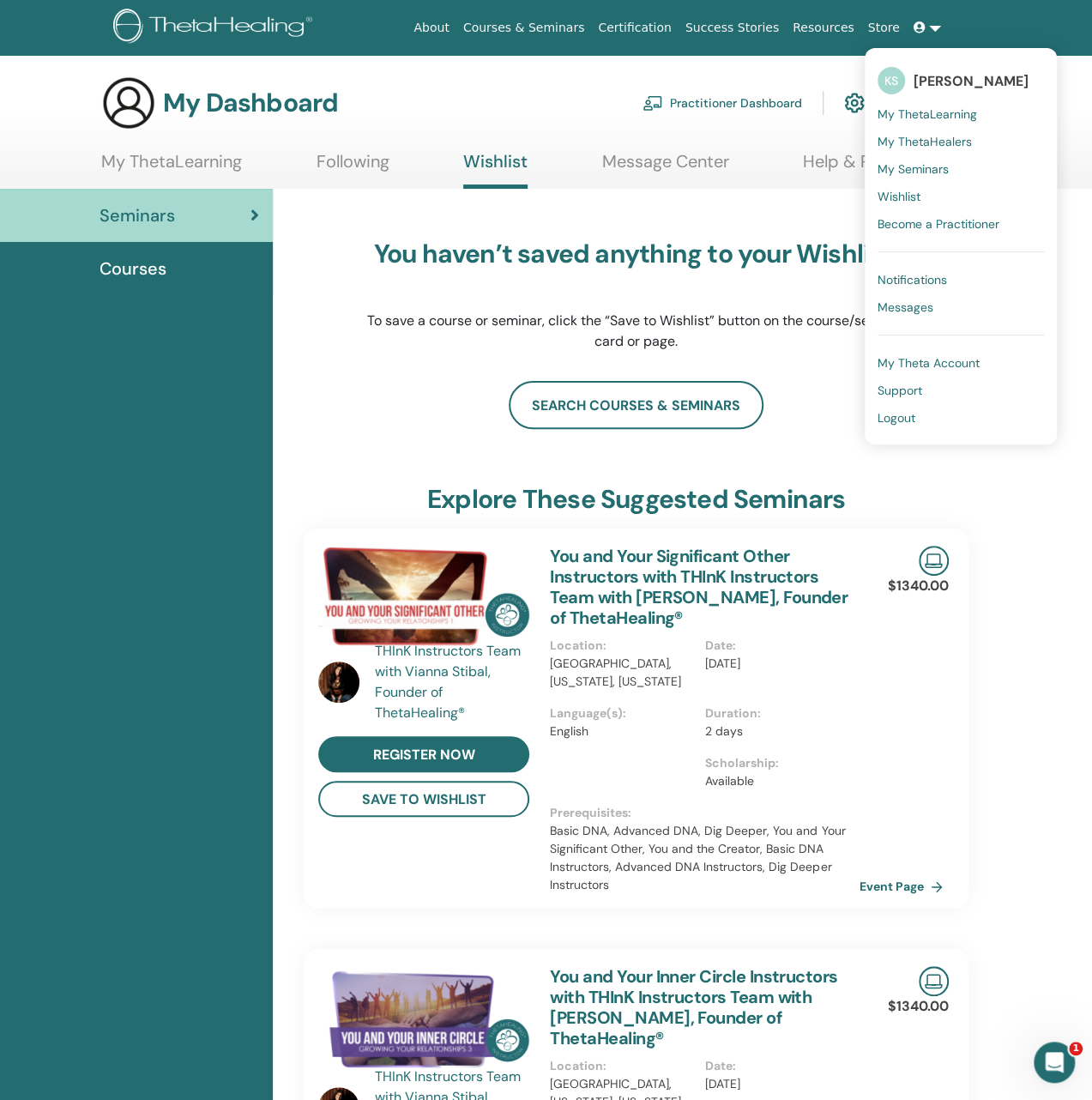
click at [904, 310] on span "Messages" at bounding box center [906, 307] width 56 height 16
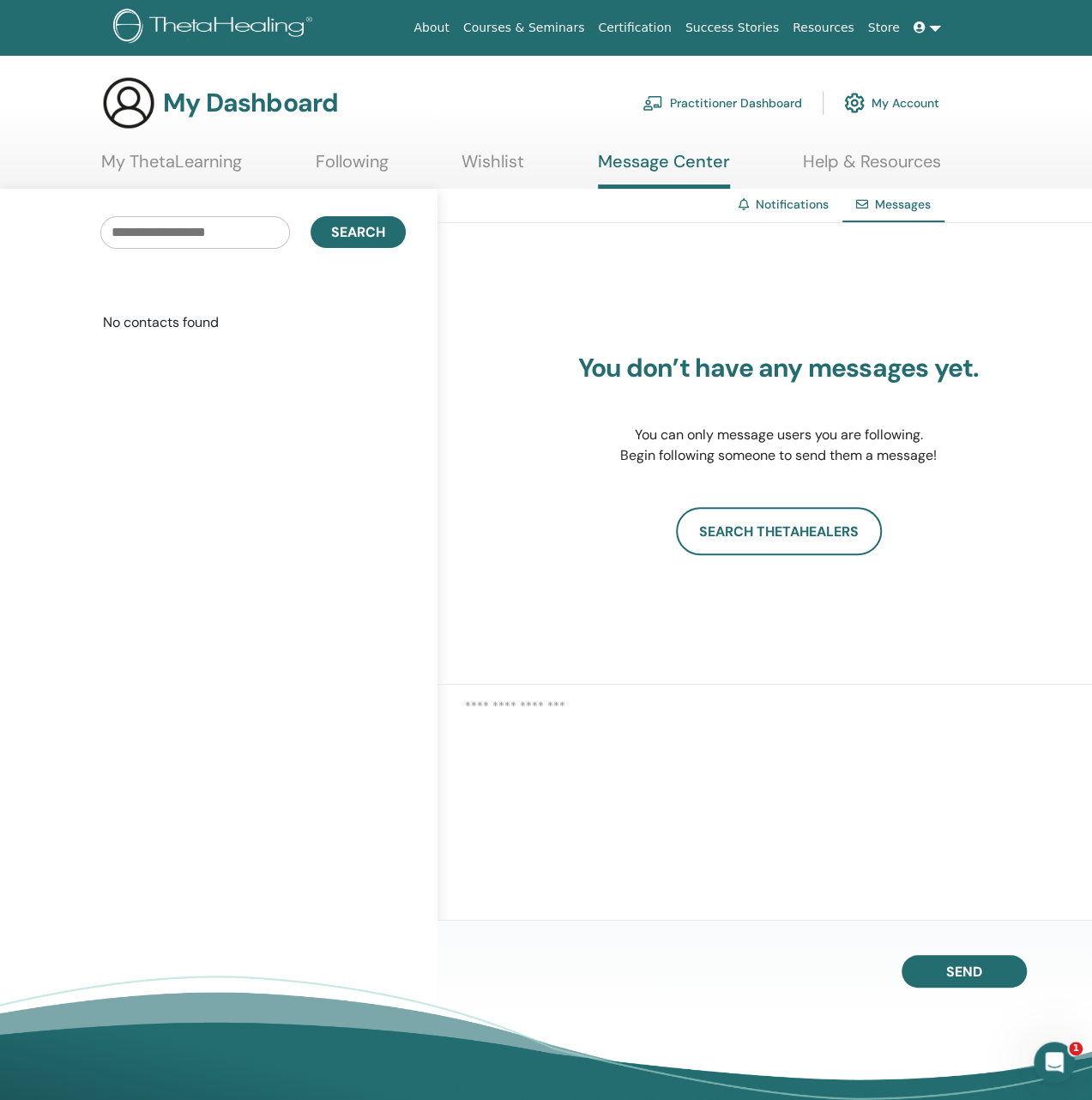
click at [756, 196] on link "Notifications" at bounding box center [792, 204] width 73 height 16
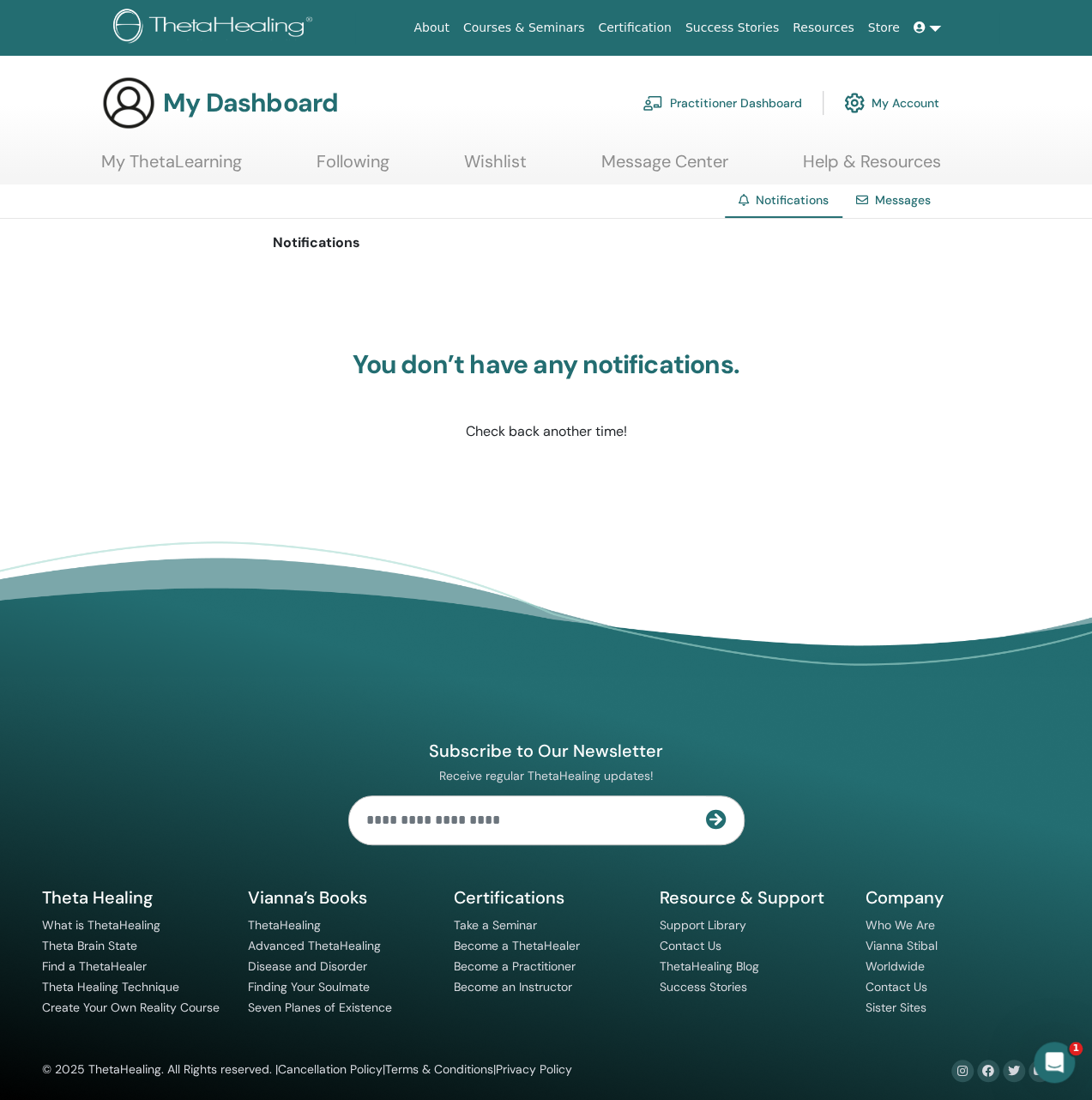
click at [933, 23] on link at bounding box center [926, 28] width 41 height 32
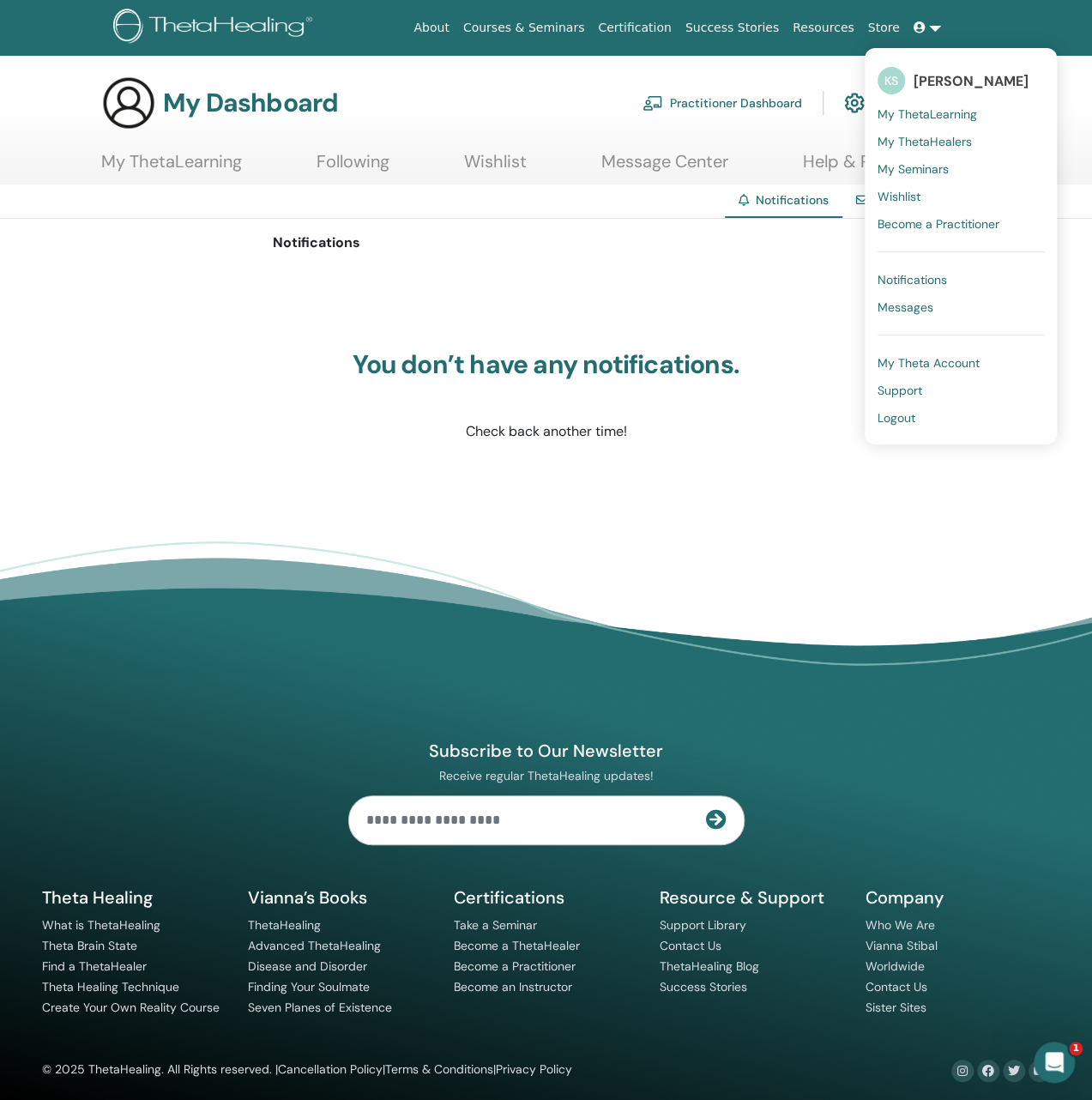
click at [930, 601] on footer "Subscribe to Our Newsletter Receive regular ThetaHealing updates! Theta Healing…" at bounding box center [546, 825] width 1092 height 568
